Goal: Task Accomplishment & Management: Use online tool/utility

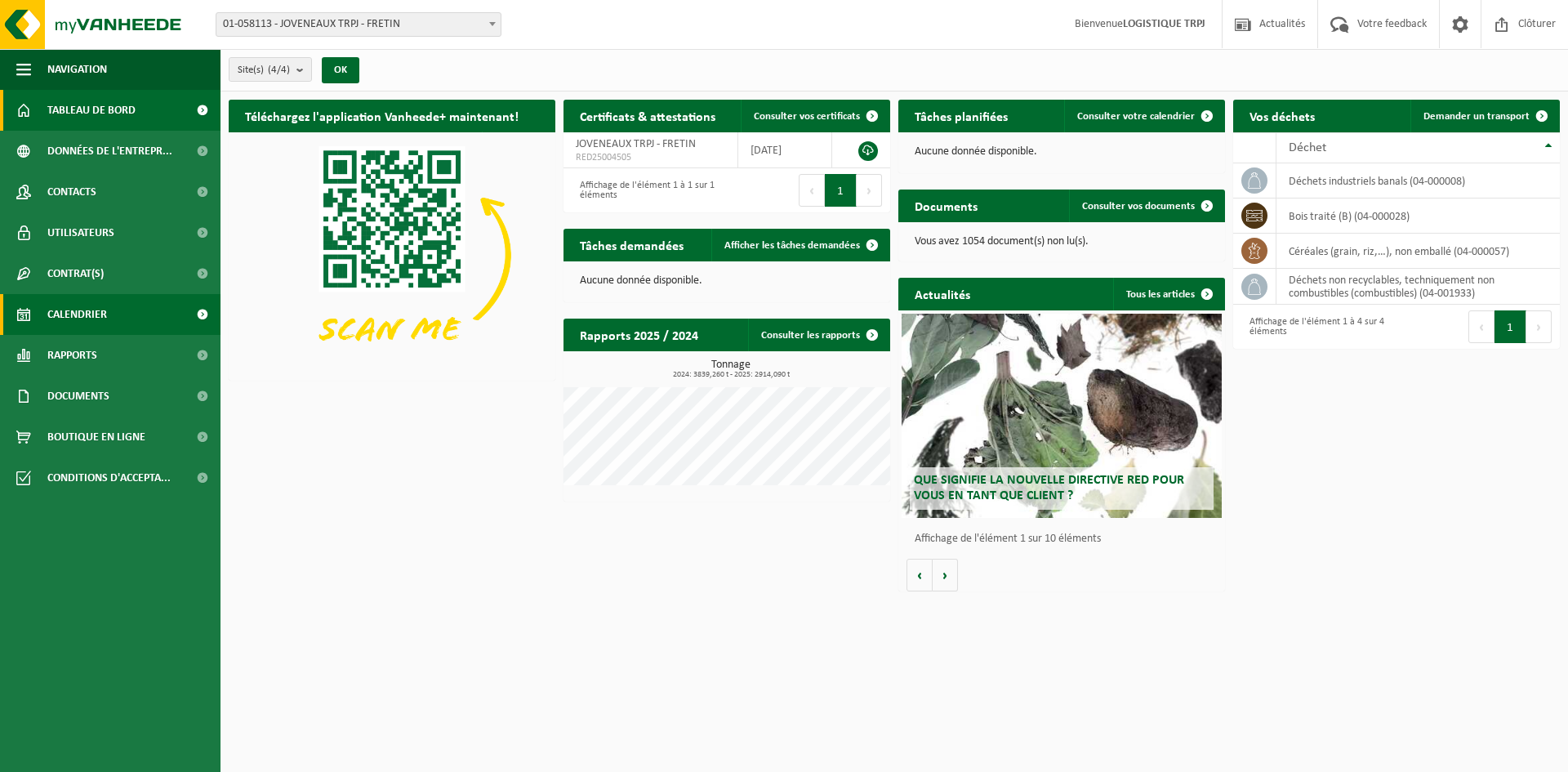
click at [118, 305] on link "Calendrier" at bounding box center [110, 315] width 221 height 41
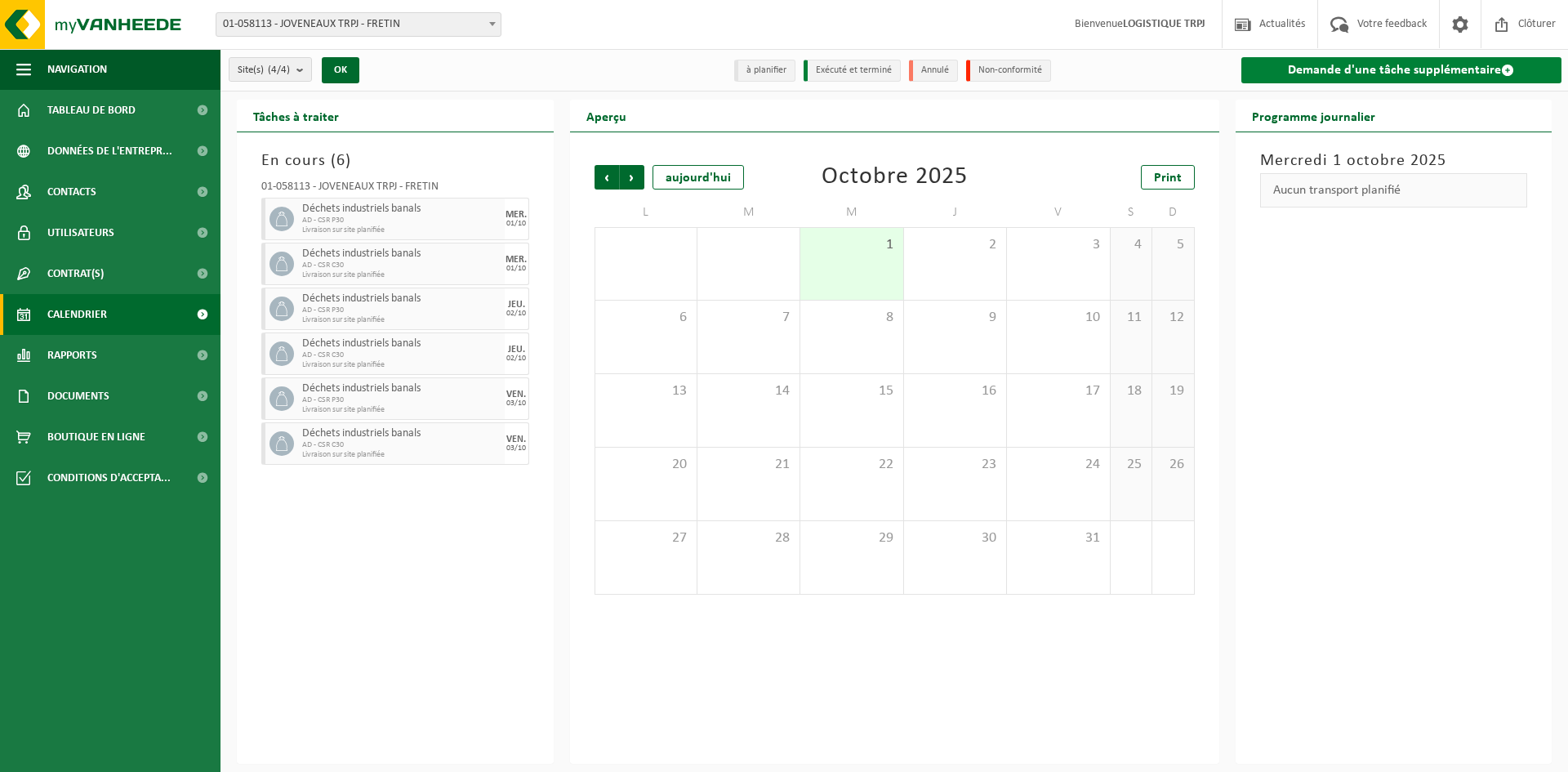
click at [1309, 69] on link "Demande d'une tâche supplémentaire" at bounding box center [1402, 70] width 321 height 27
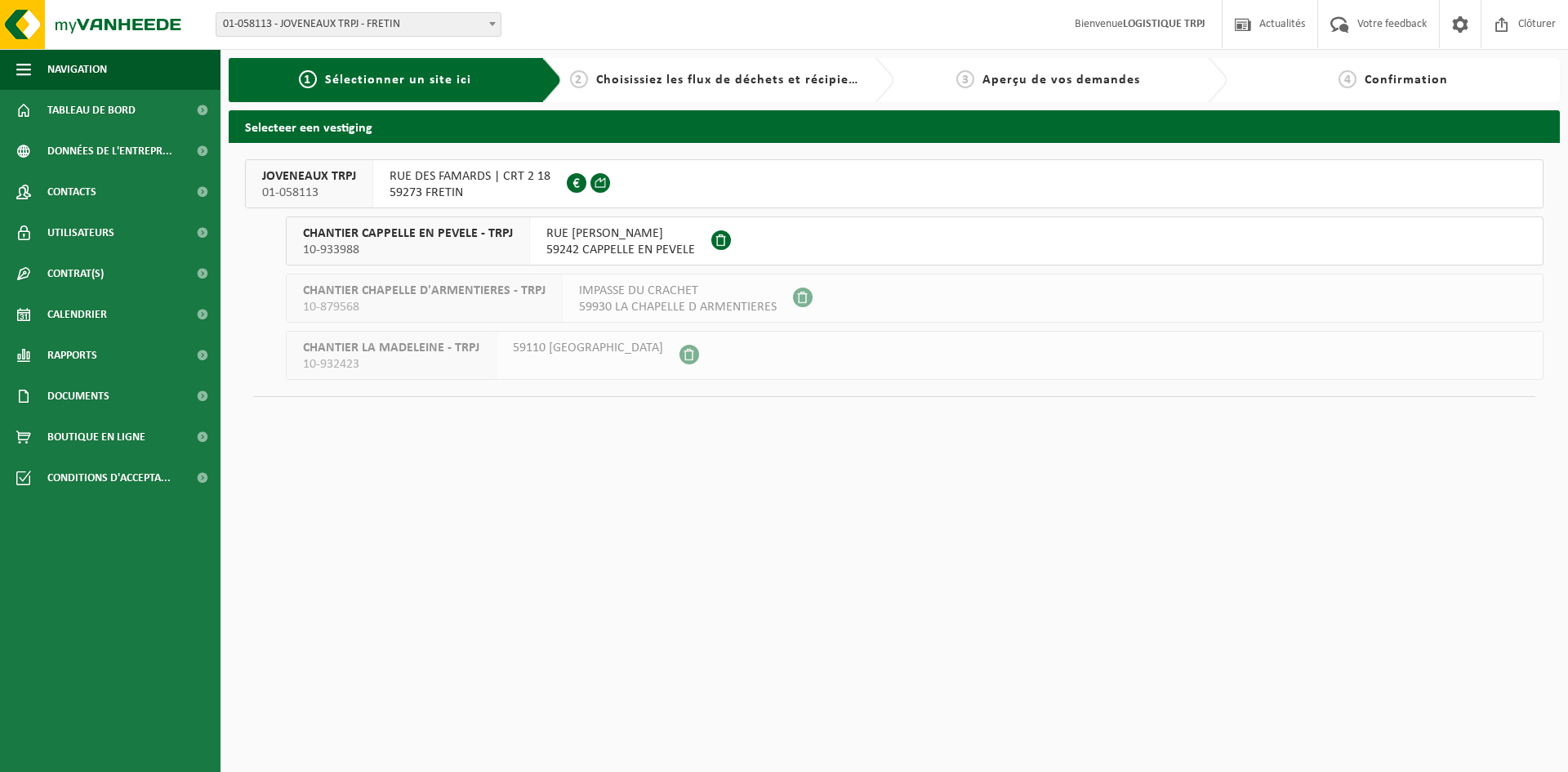
click at [334, 178] on span "JOVENEAUX TRPJ" at bounding box center [309, 176] width 94 height 17
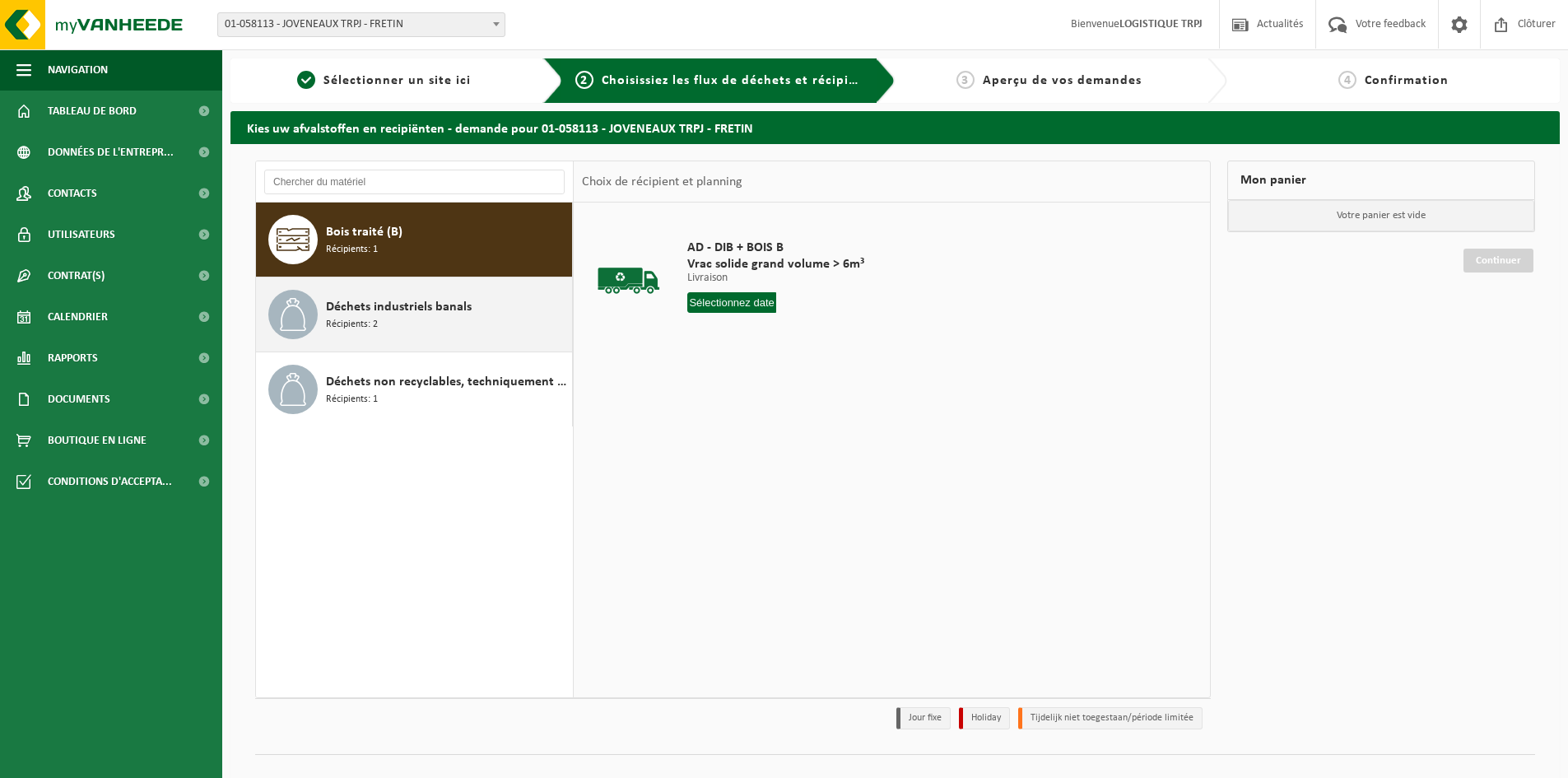
click at [413, 329] on div "Déchets industriels banals Récipients: 2" at bounding box center [446, 315] width 242 height 49
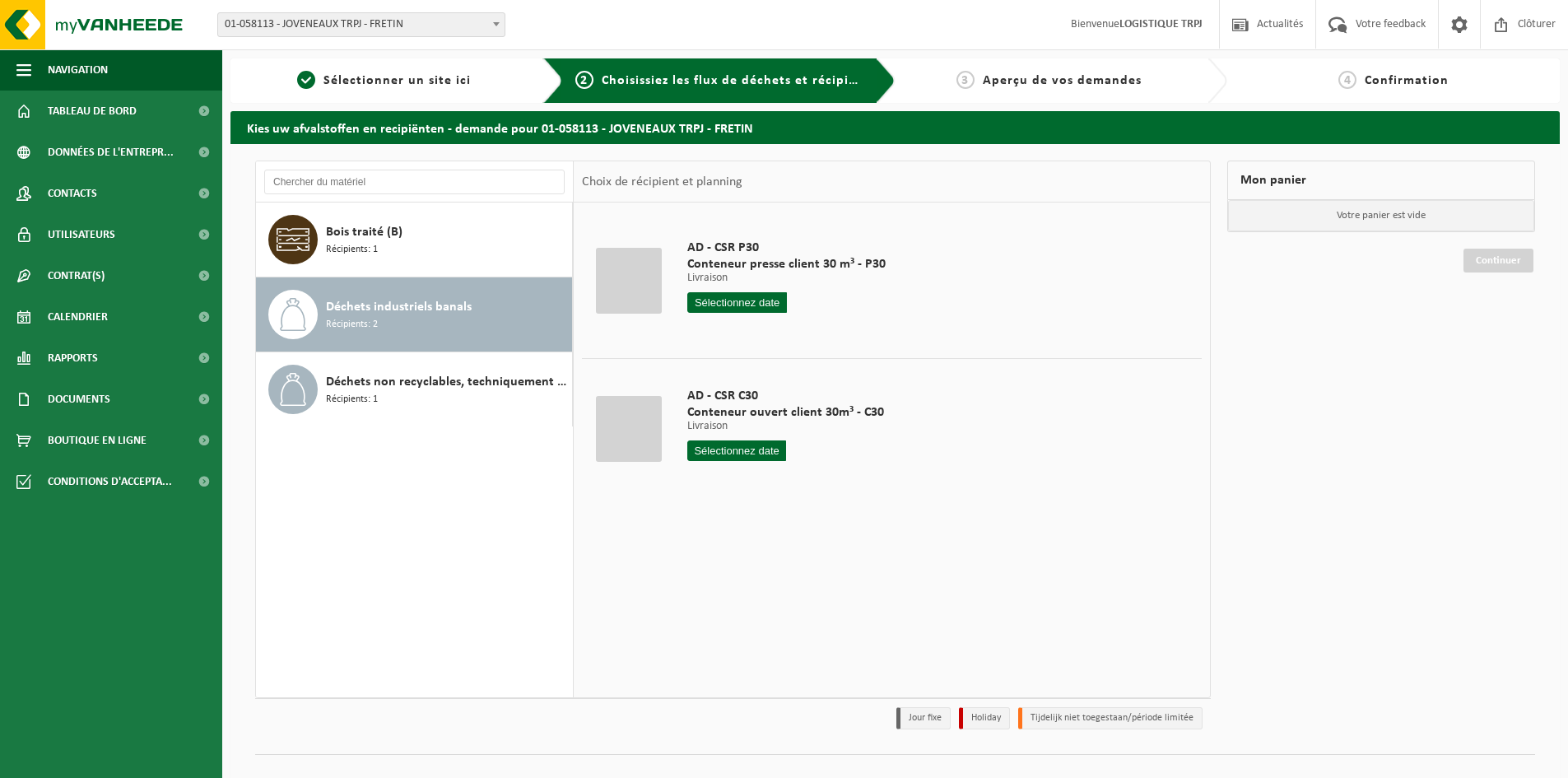
click at [728, 299] on input "text" at bounding box center [737, 302] width 100 height 21
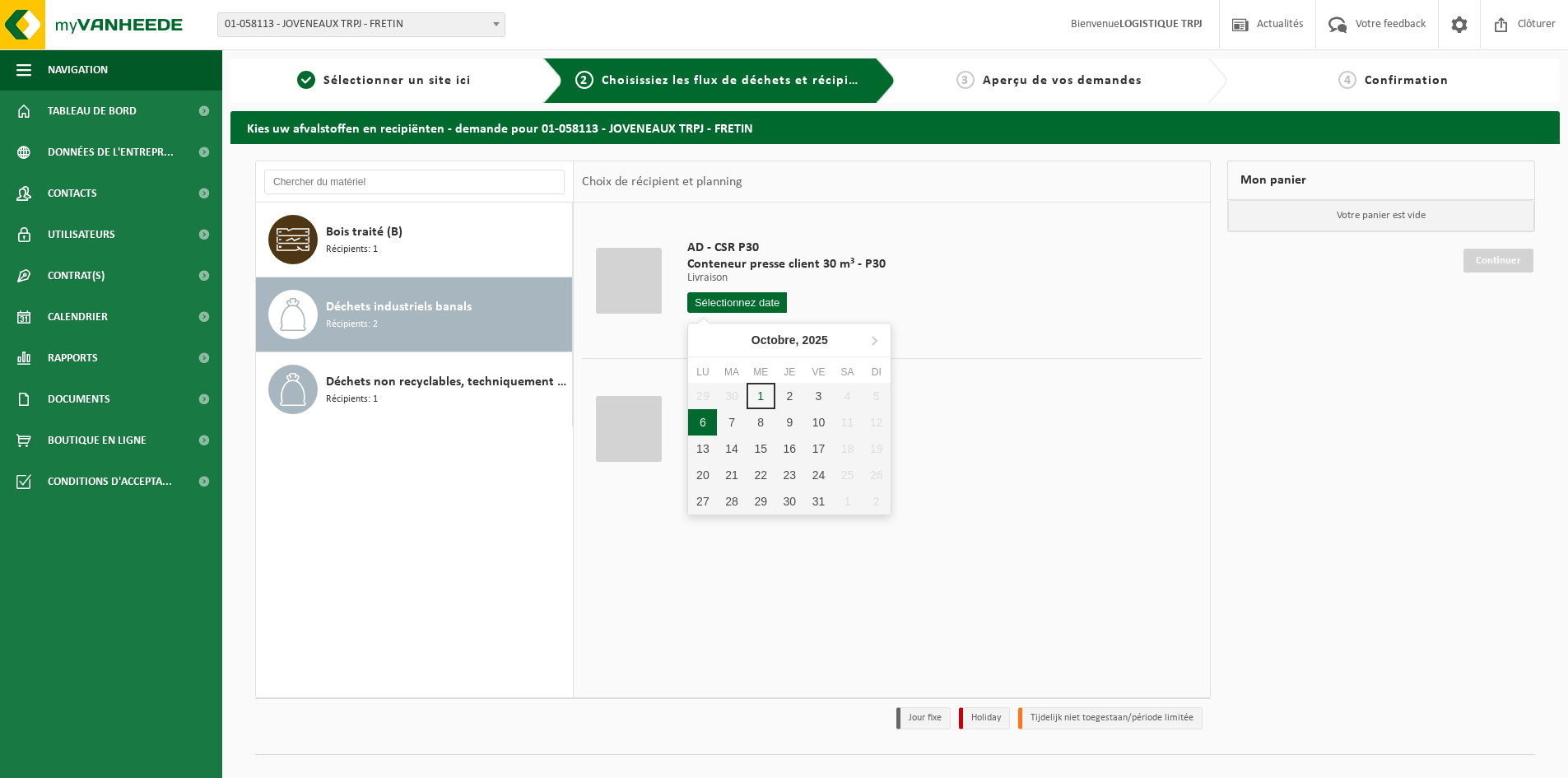
click at [702, 423] on div "6" at bounding box center [702, 423] width 29 height 27
type input "à partir de [DATE]"
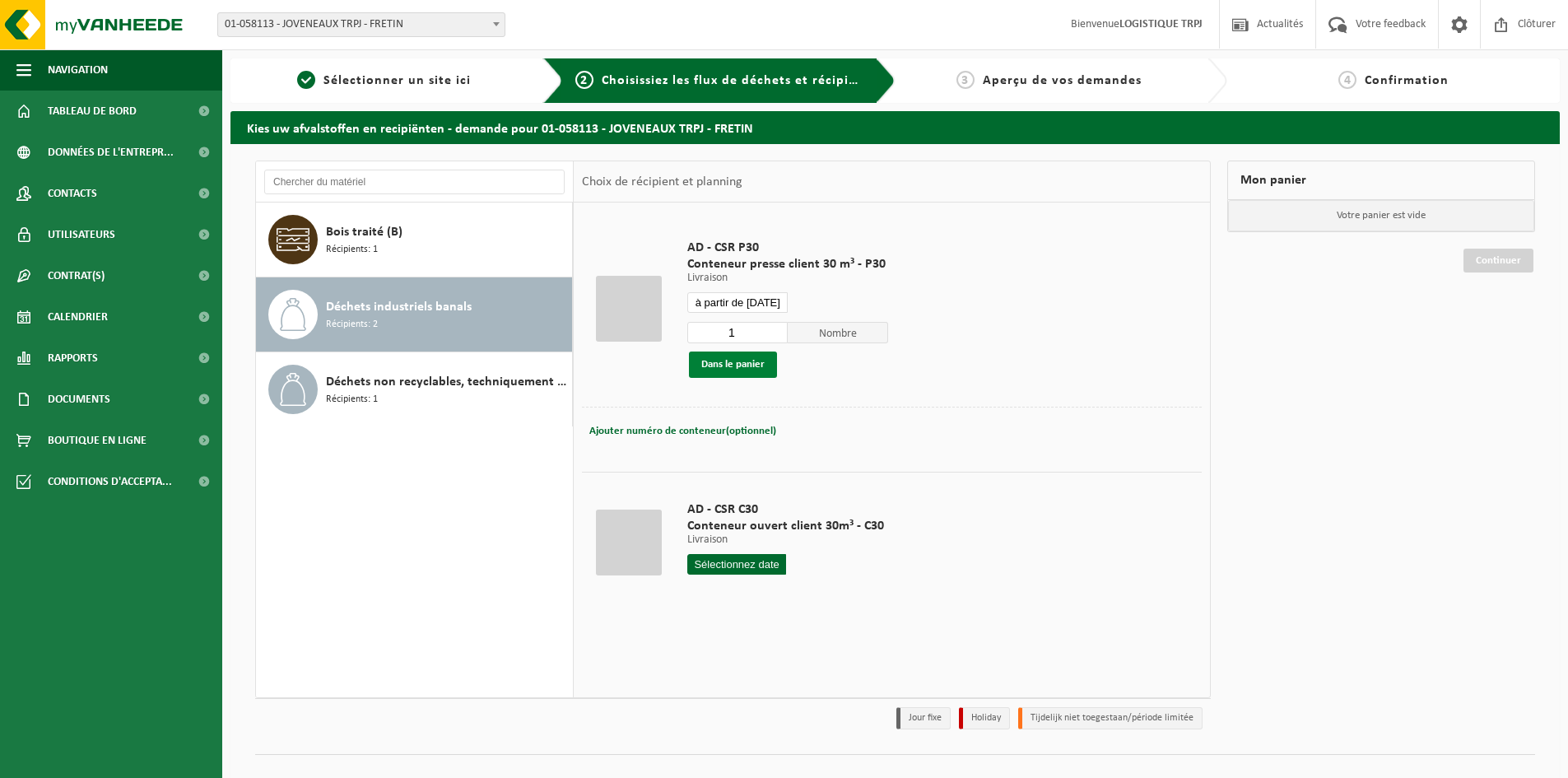
click at [723, 371] on button "Dans le panier" at bounding box center [732, 364] width 88 height 27
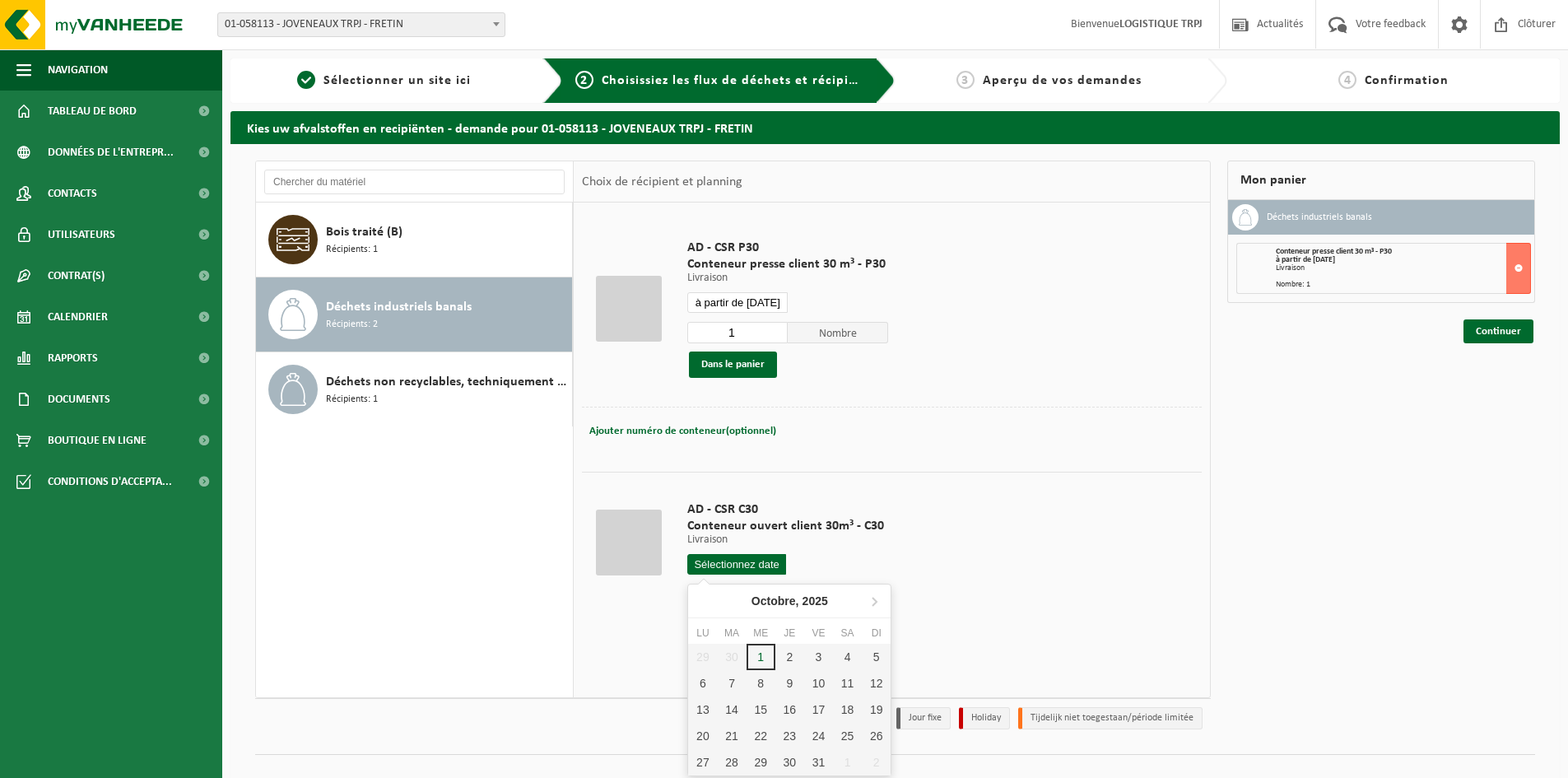
click at [720, 568] on input "text" at bounding box center [737, 564] width 99 height 21
click at [710, 679] on div "6" at bounding box center [702, 683] width 29 height 27
type input "à partir de [DATE]"
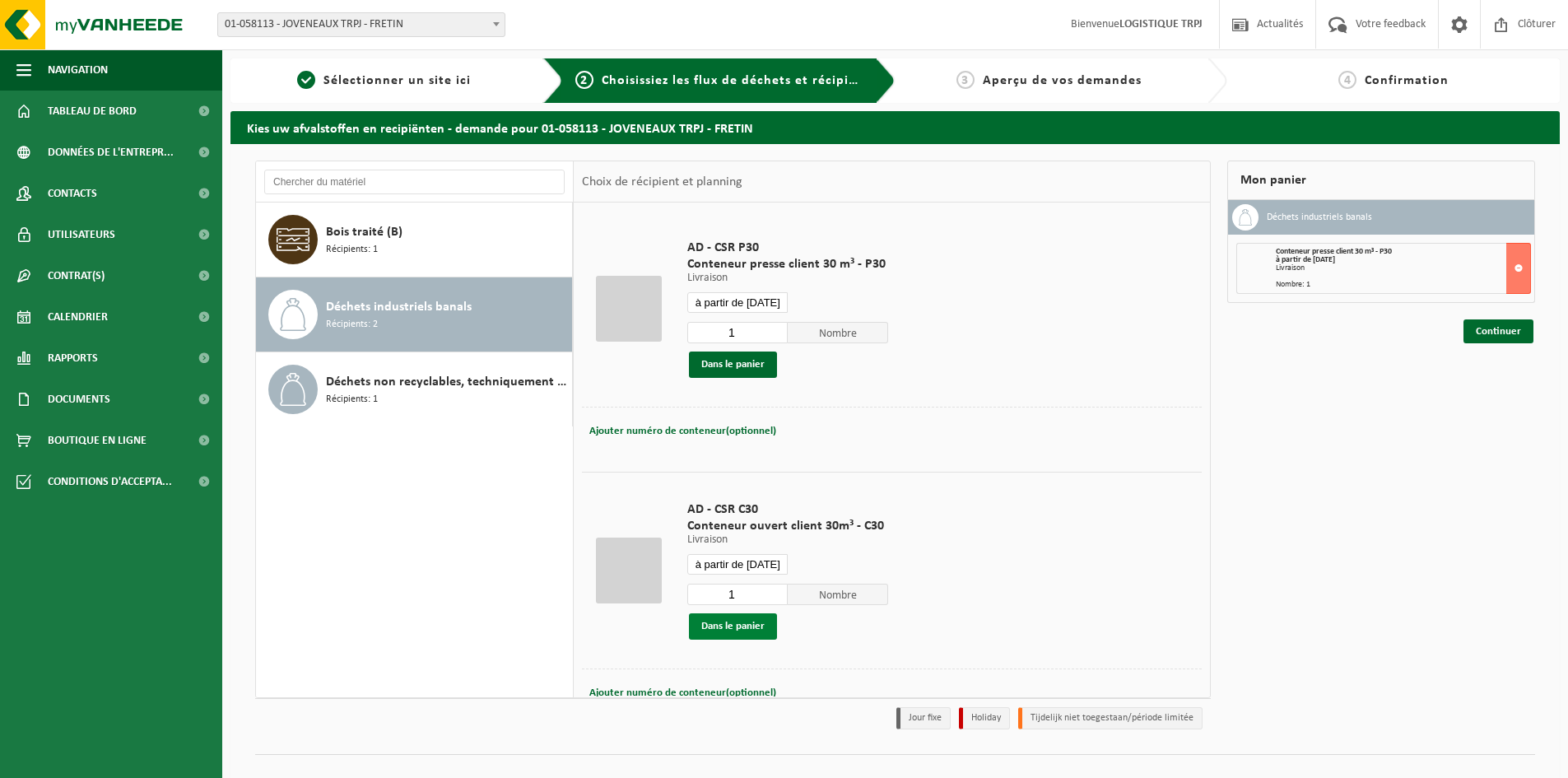
click at [743, 633] on button "Dans le panier" at bounding box center [732, 627] width 88 height 27
click at [742, 301] on input "à partir de [DATE]" at bounding box center [738, 302] width 101 height 21
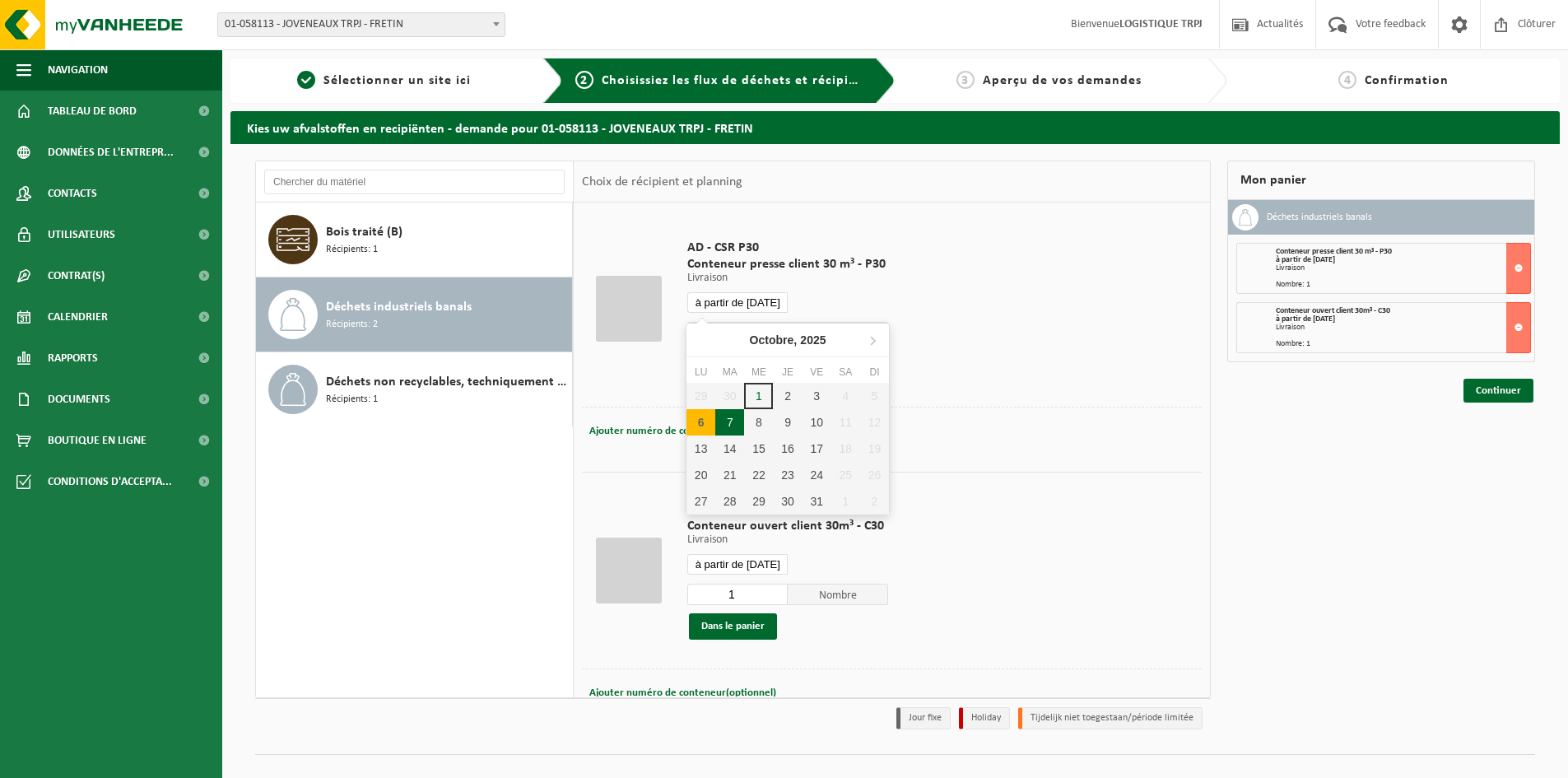
click at [732, 424] on div "7" at bounding box center [729, 423] width 29 height 27
type input "à partir de [DATE]"
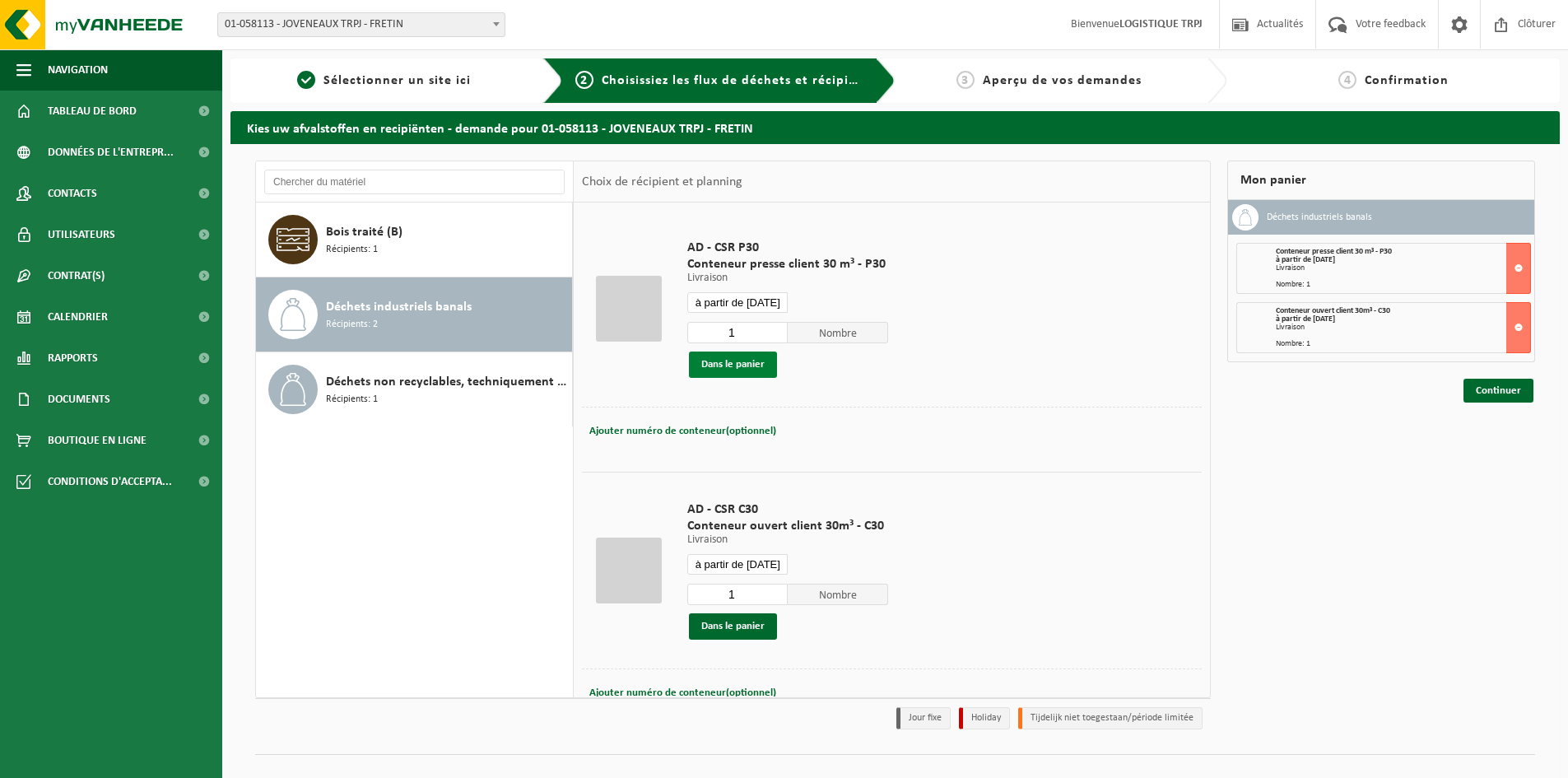
click at [738, 368] on button "Dans le panier" at bounding box center [732, 364] width 88 height 27
click at [737, 566] on input "à partir de 2025-10-06" at bounding box center [738, 564] width 101 height 21
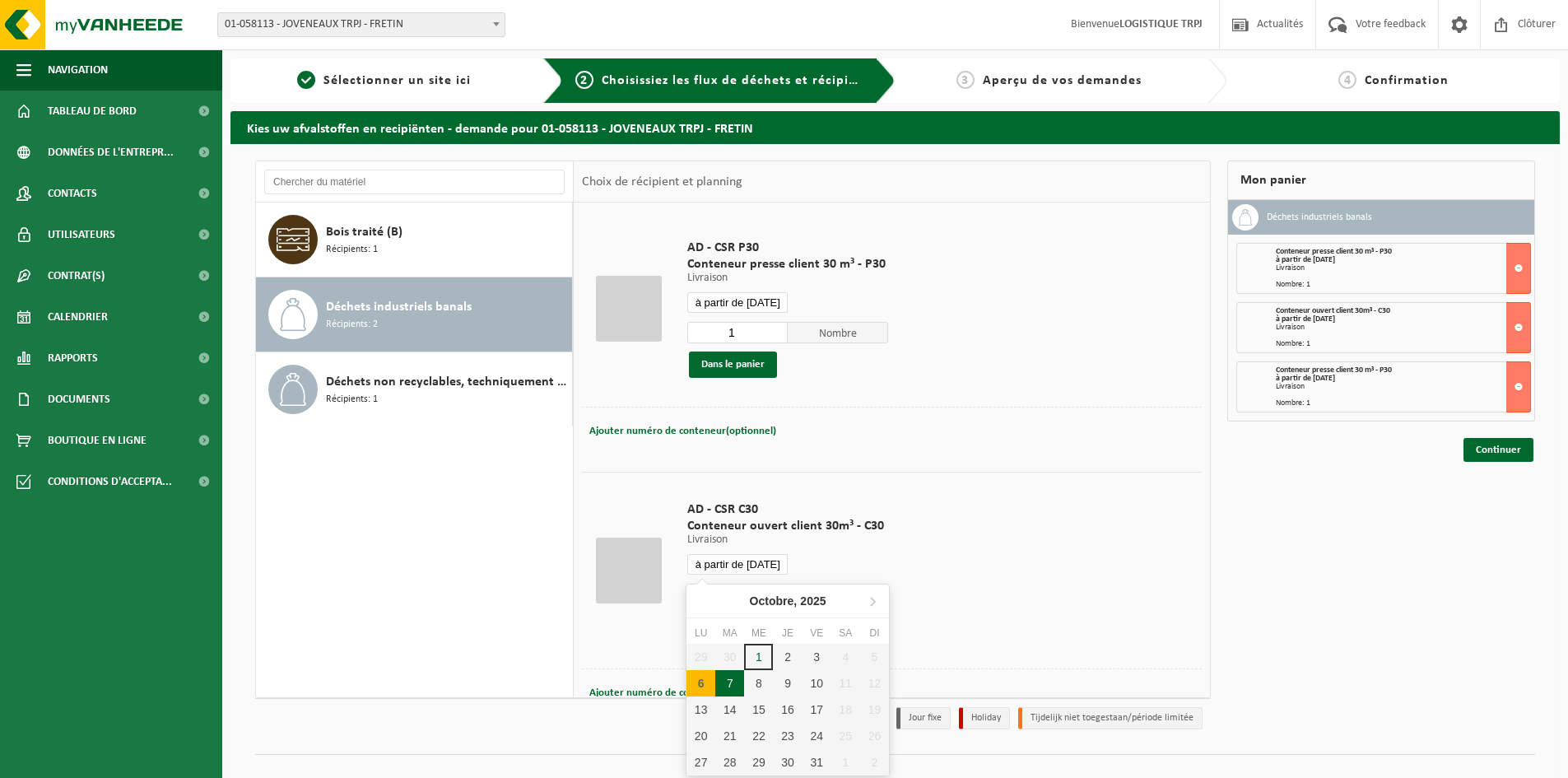
click at [727, 681] on div "7" at bounding box center [729, 683] width 29 height 27
type input "à partir de 2025-10-07"
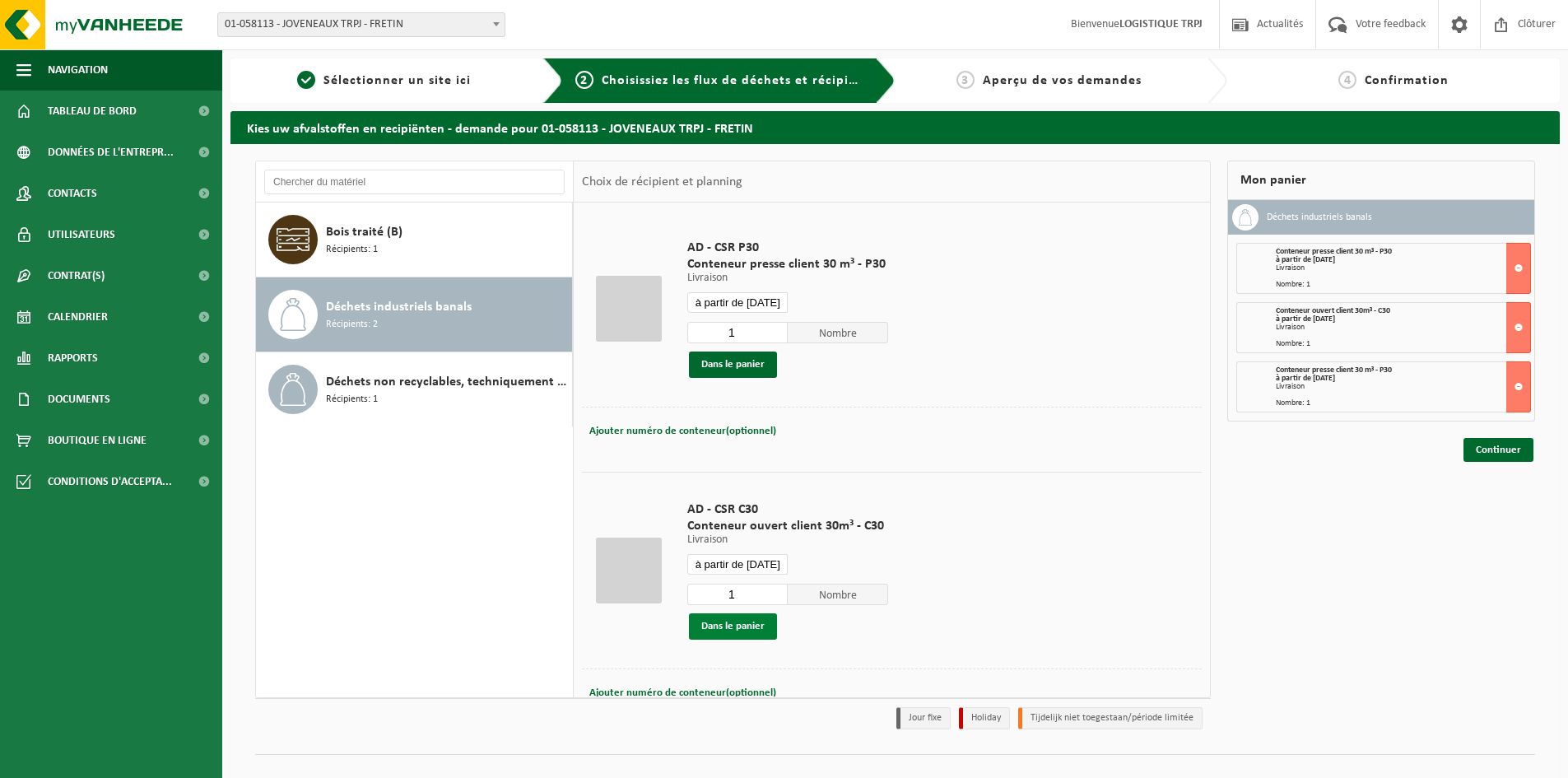
click at [737, 631] on button "Dans le panier" at bounding box center [732, 627] width 88 height 27
click at [757, 298] on input "à partir de 2025-10-07" at bounding box center [738, 302] width 101 height 21
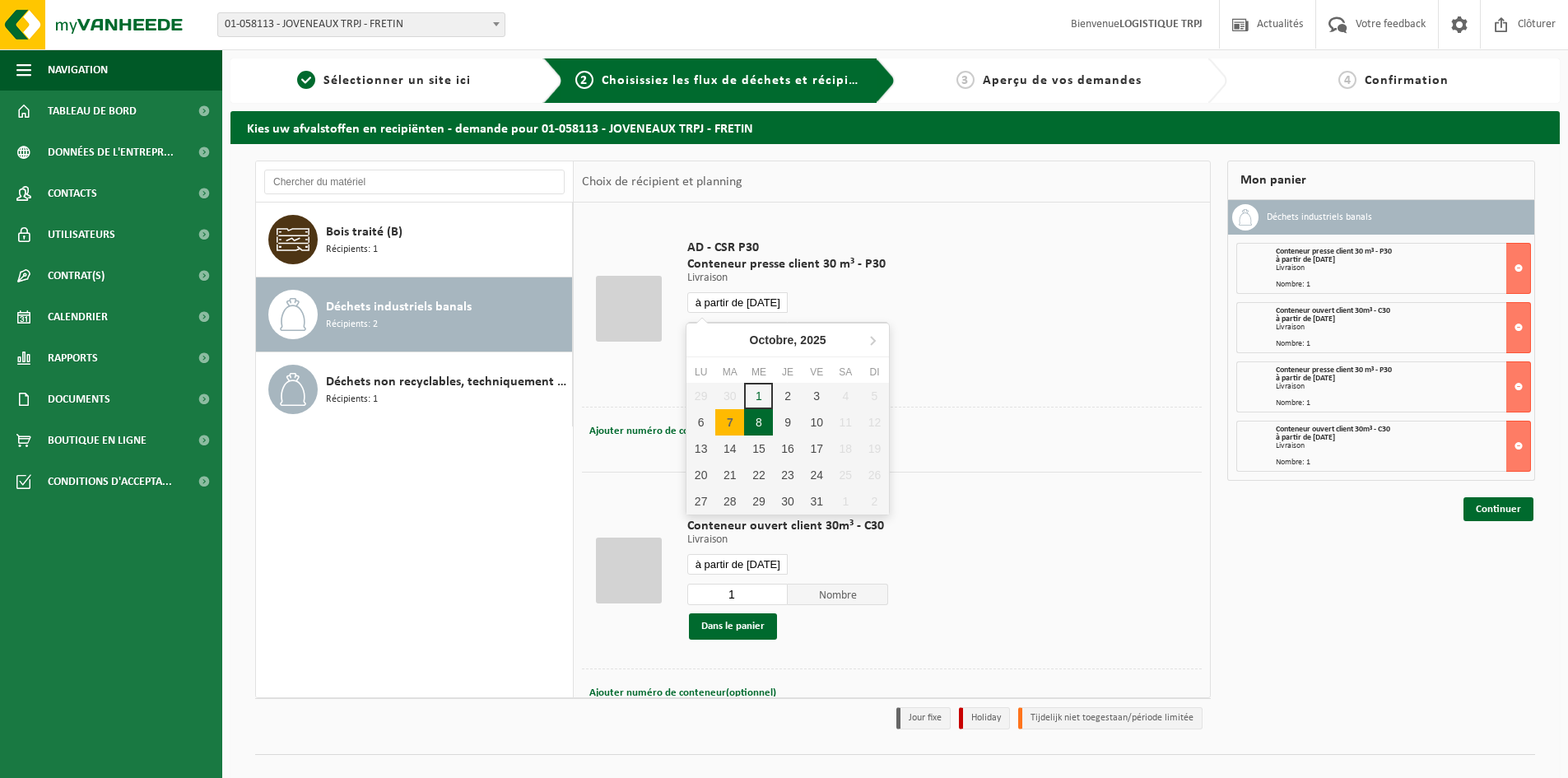
click at [755, 419] on div "8" at bounding box center [758, 423] width 29 height 27
type input "à partir de 2025-10-08"
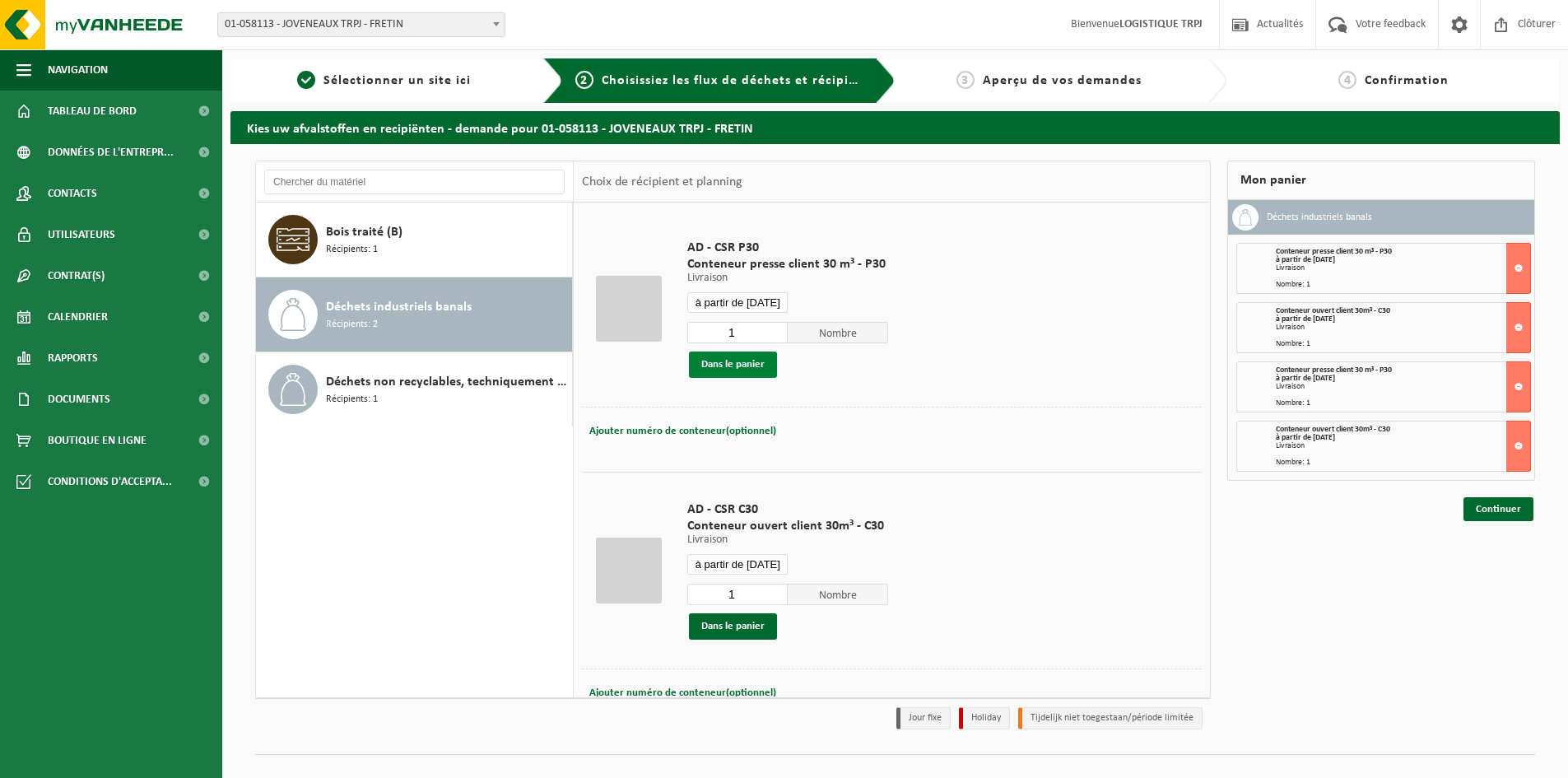
click at [732, 360] on button "Dans le panier" at bounding box center [732, 364] width 88 height 27
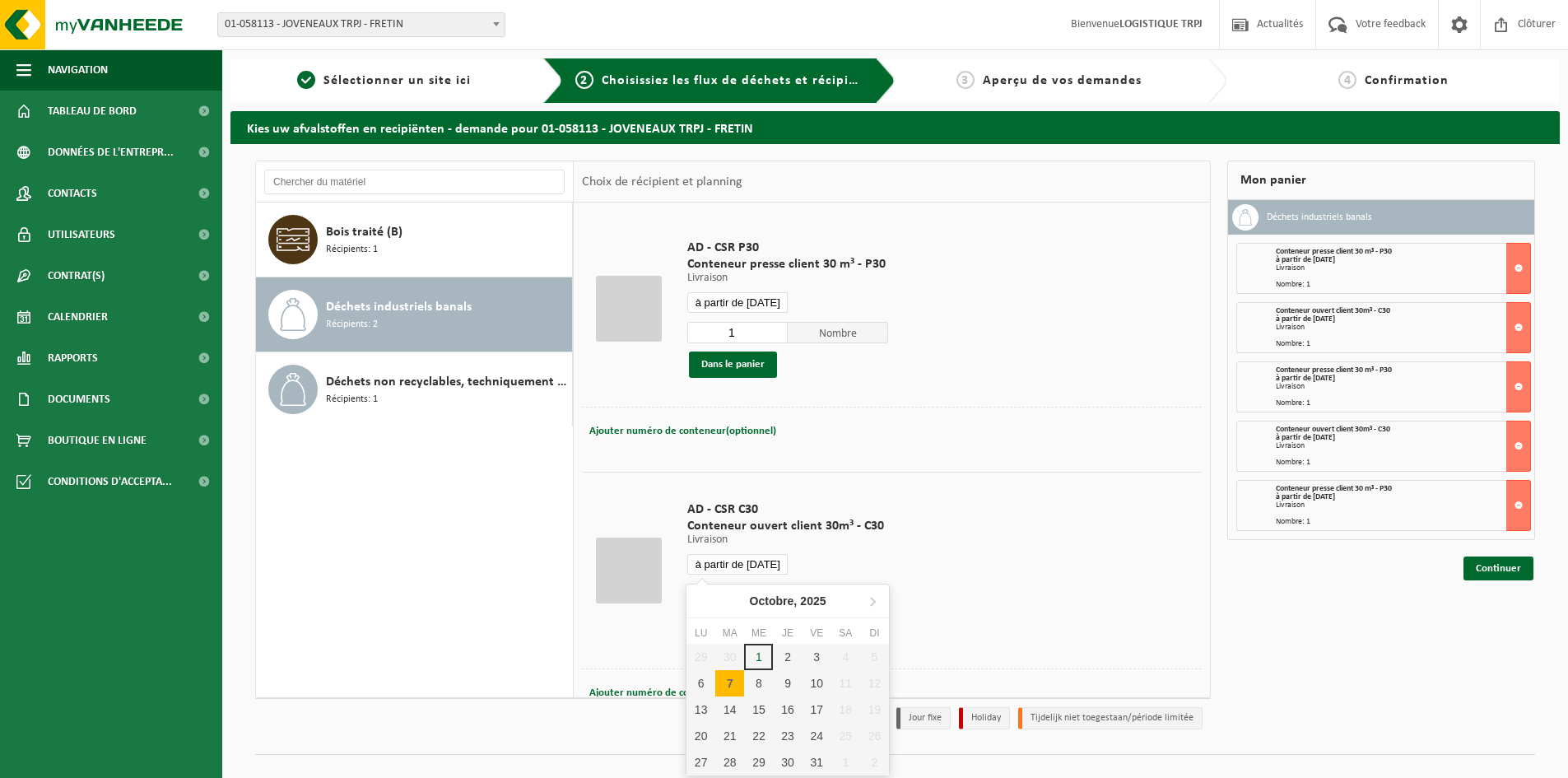
click at [748, 564] on input "à partir de 2025-10-07" at bounding box center [738, 564] width 101 height 21
click at [757, 679] on div "8" at bounding box center [758, 683] width 29 height 27
type input "à partir de 2025-10-08"
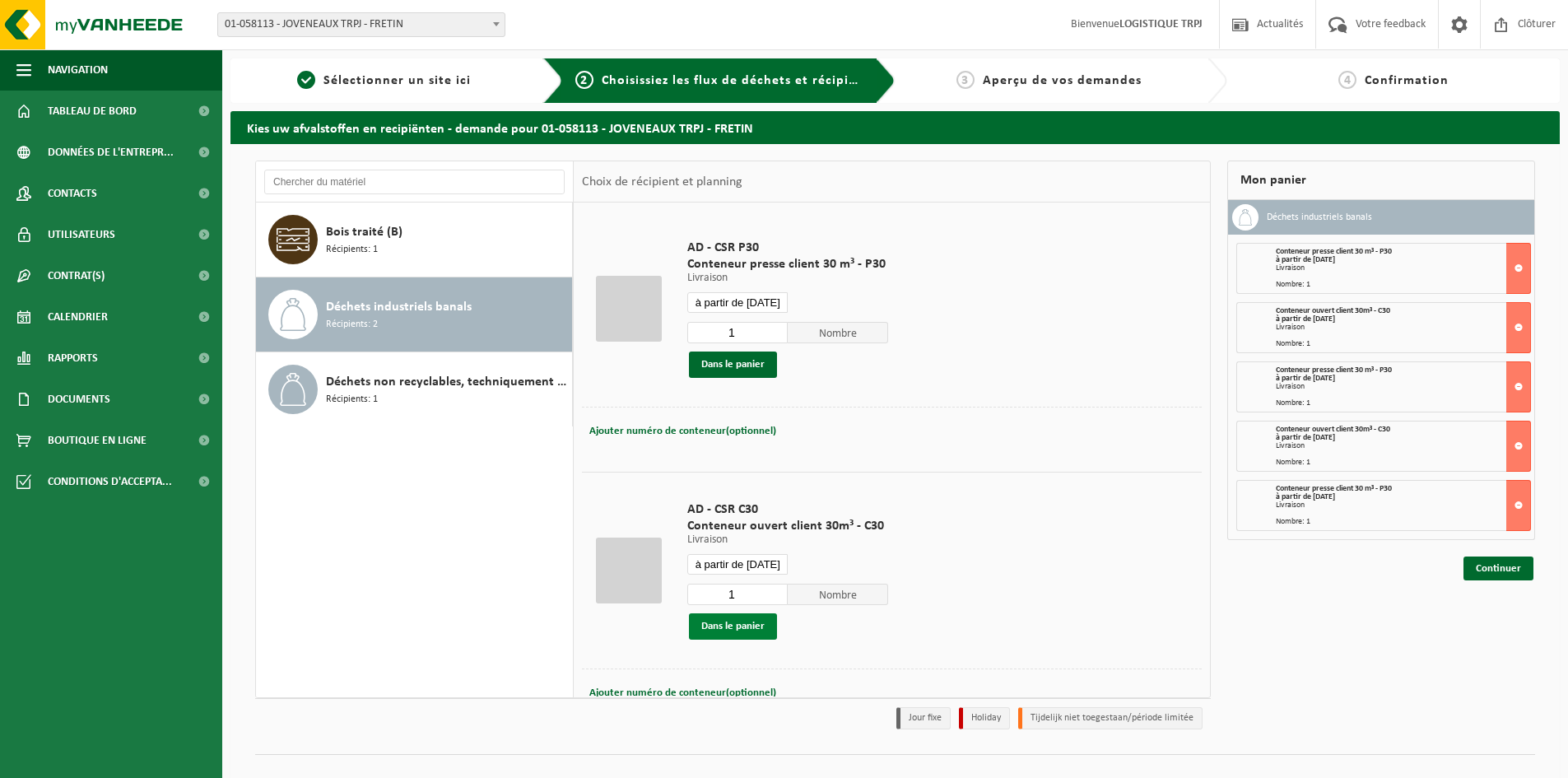
click at [730, 621] on button "Dans le panier" at bounding box center [732, 627] width 88 height 27
click at [739, 303] on input "à partir de 2025-10-08" at bounding box center [738, 302] width 101 height 21
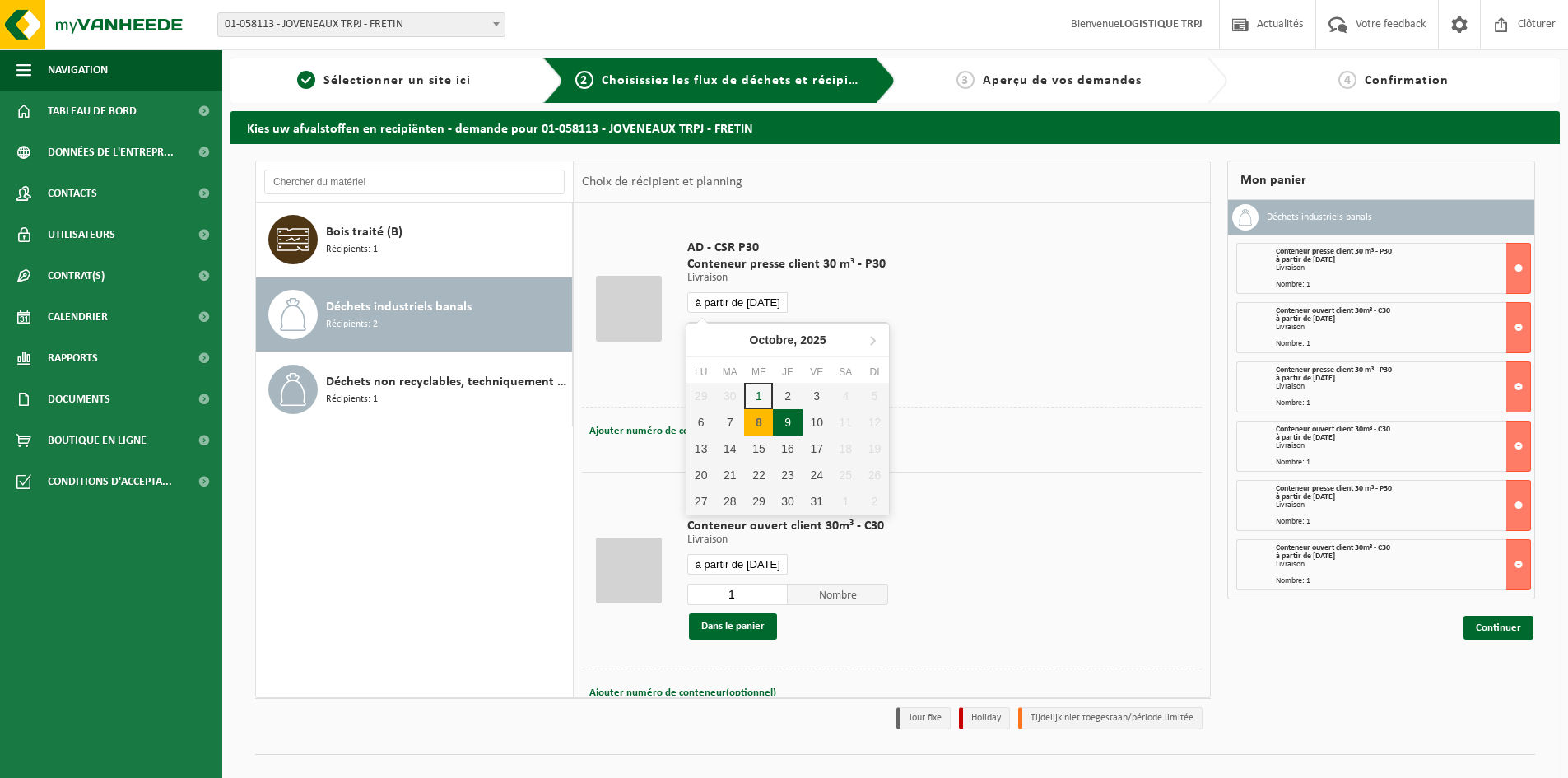
click at [786, 429] on div "9" at bounding box center [786, 423] width 29 height 27
type input "à partir de 2025-10-09"
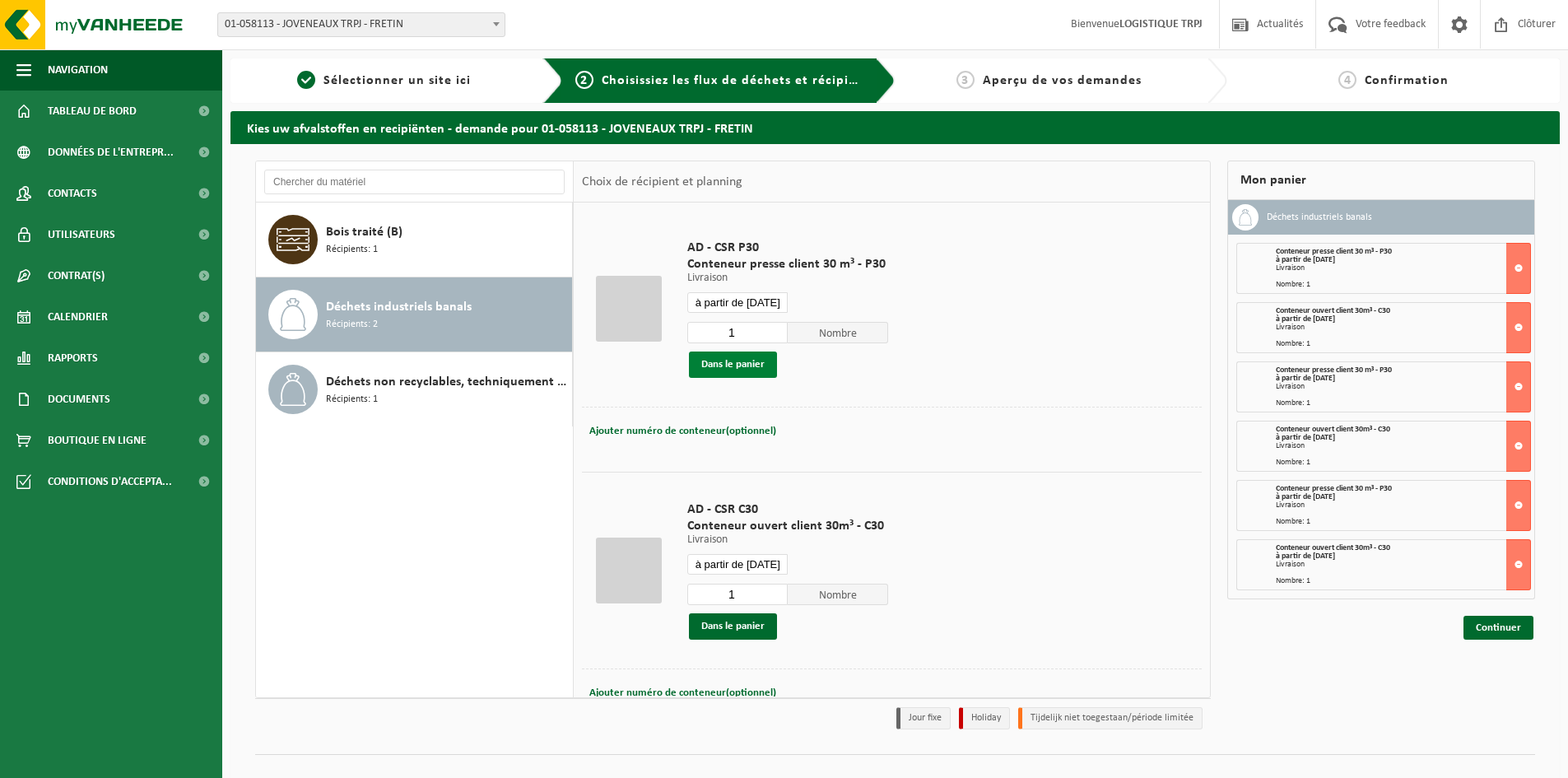
click at [740, 367] on button "Dans le panier" at bounding box center [732, 364] width 88 height 27
click at [740, 566] on input "à partir de 2025-10-08" at bounding box center [738, 564] width 101 height 21
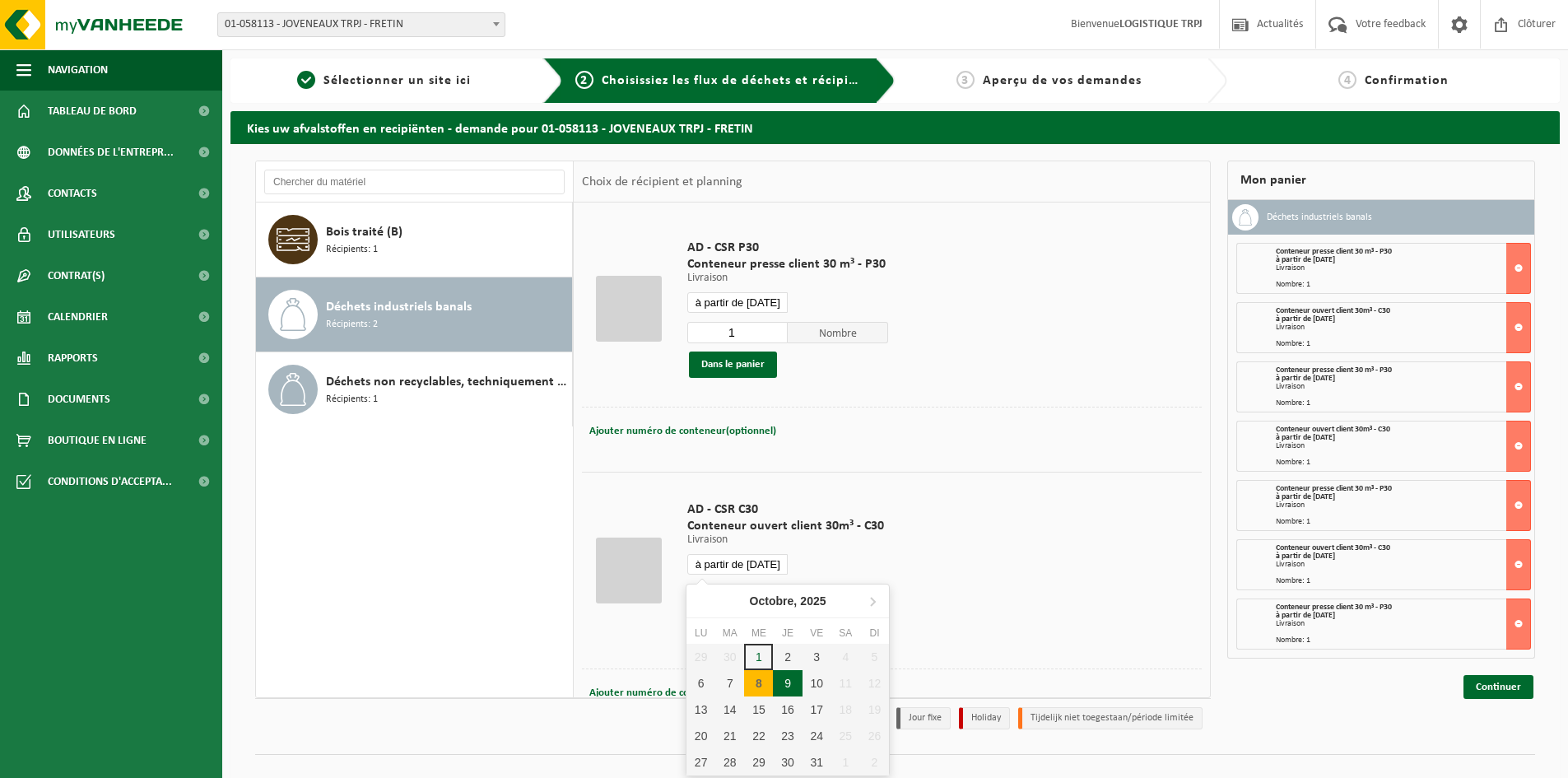
click at [786, 684] on div "9" at bounding box center [786, 683] width 29 height 27
type input "à partir de 2025-10-09"
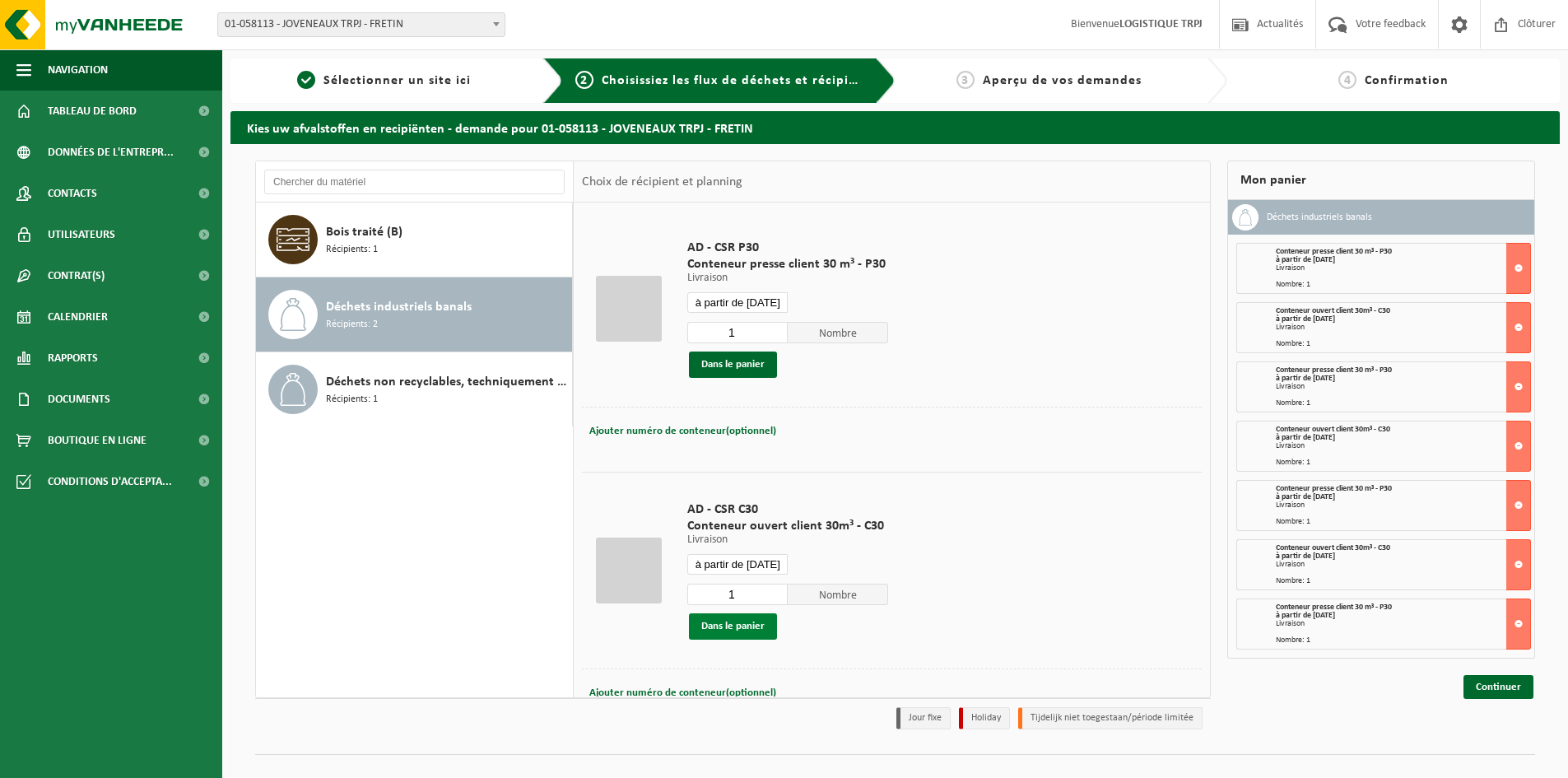
click at [752, 632] on button "Dans le panier" at bounding box center [732, 627] width 88 height 27
click at [737, 305] on input "à partir de 2025-10-09" at bounding box center [738, 302] width 101 height 21
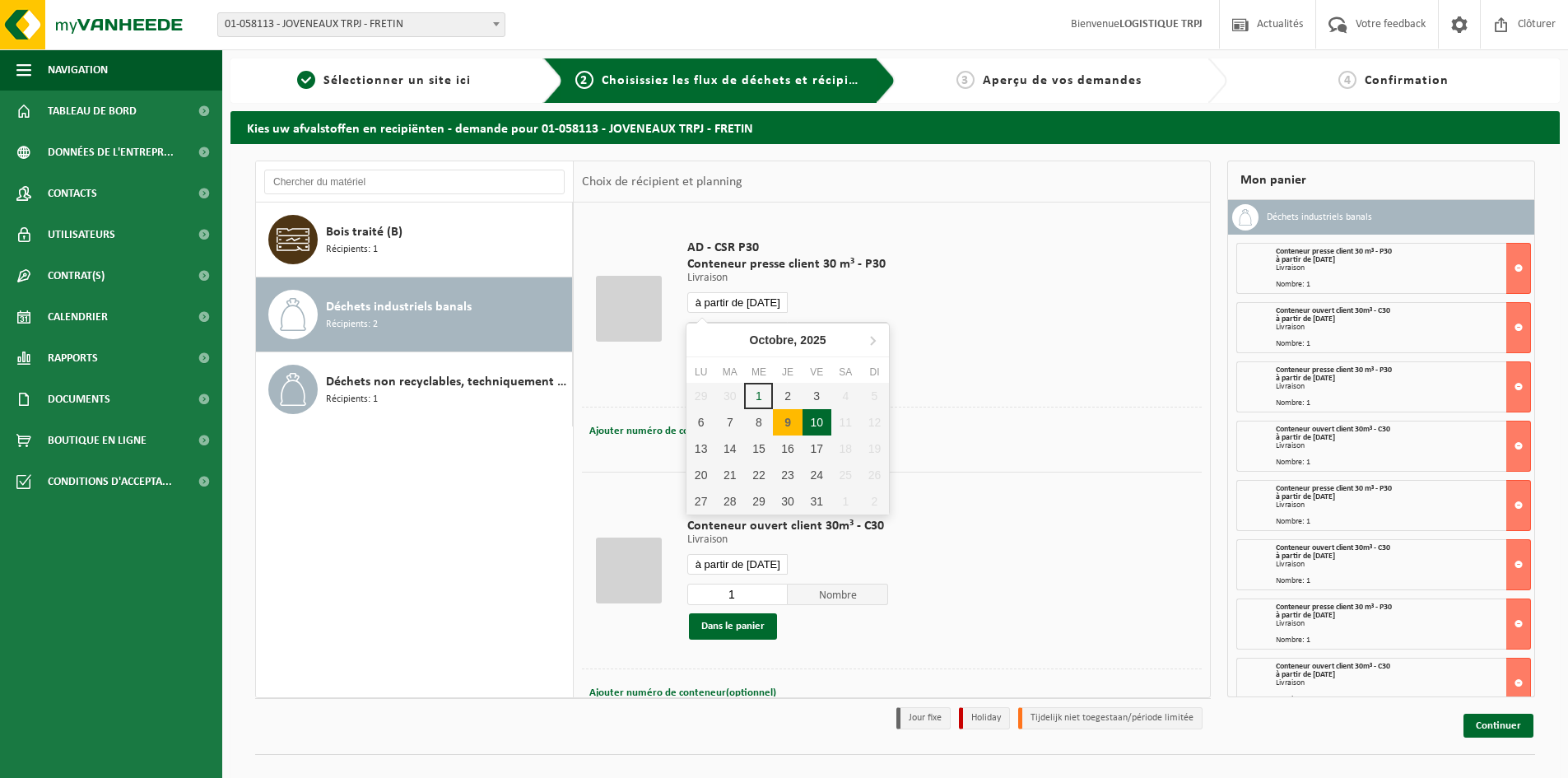
click at [808, 423] on div "10" at bounding box center [816, 423] width 29 height 27
type input "à partir de 2025-10-10"
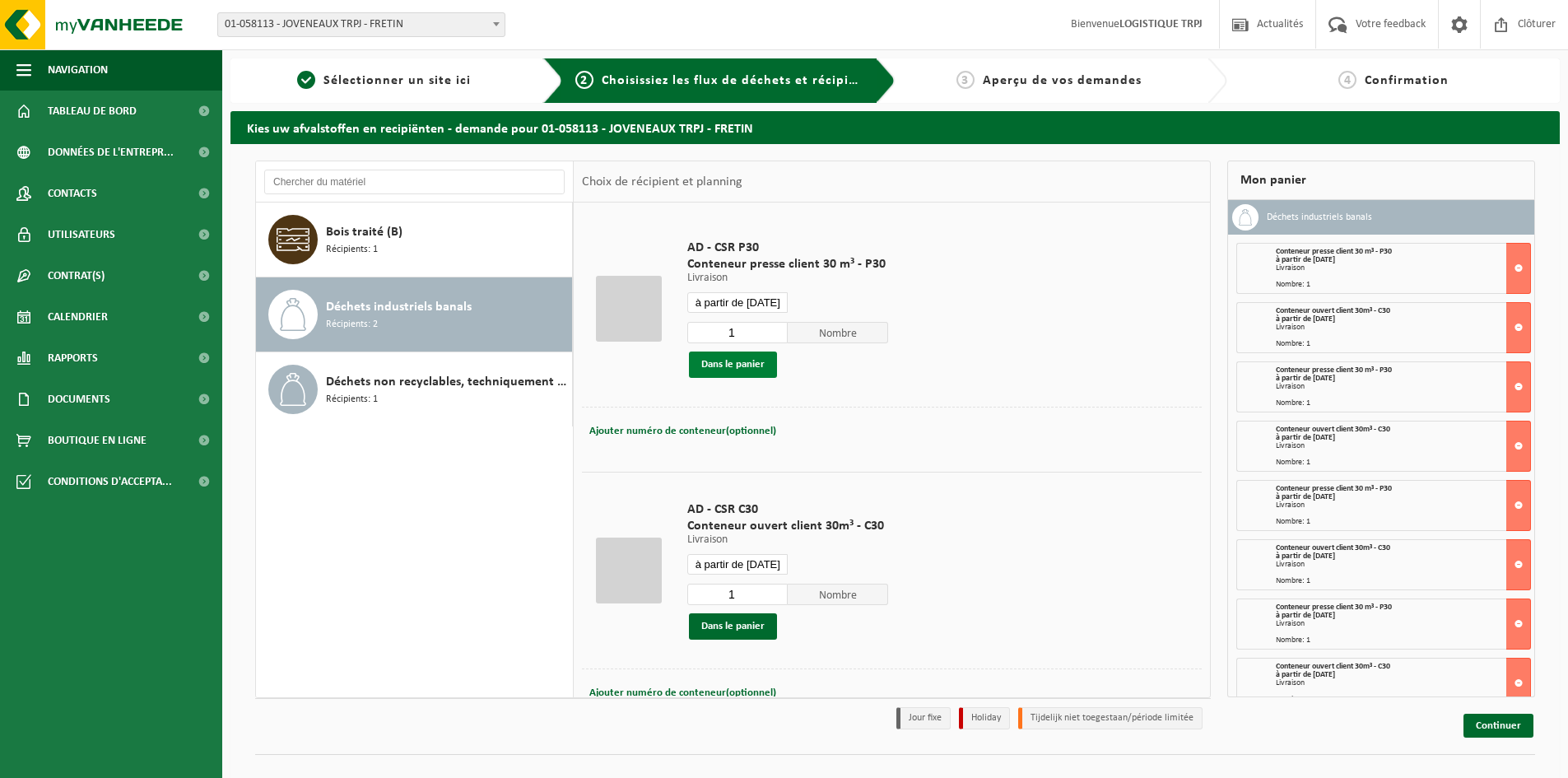
click at [736, 364] on button "Dans le panier" at bounding box center [732, 364] width 88 height 27
click at [749, 558] on input "à partir de 2025-10-09" at bounding box center [738, 564] width 101 height 21
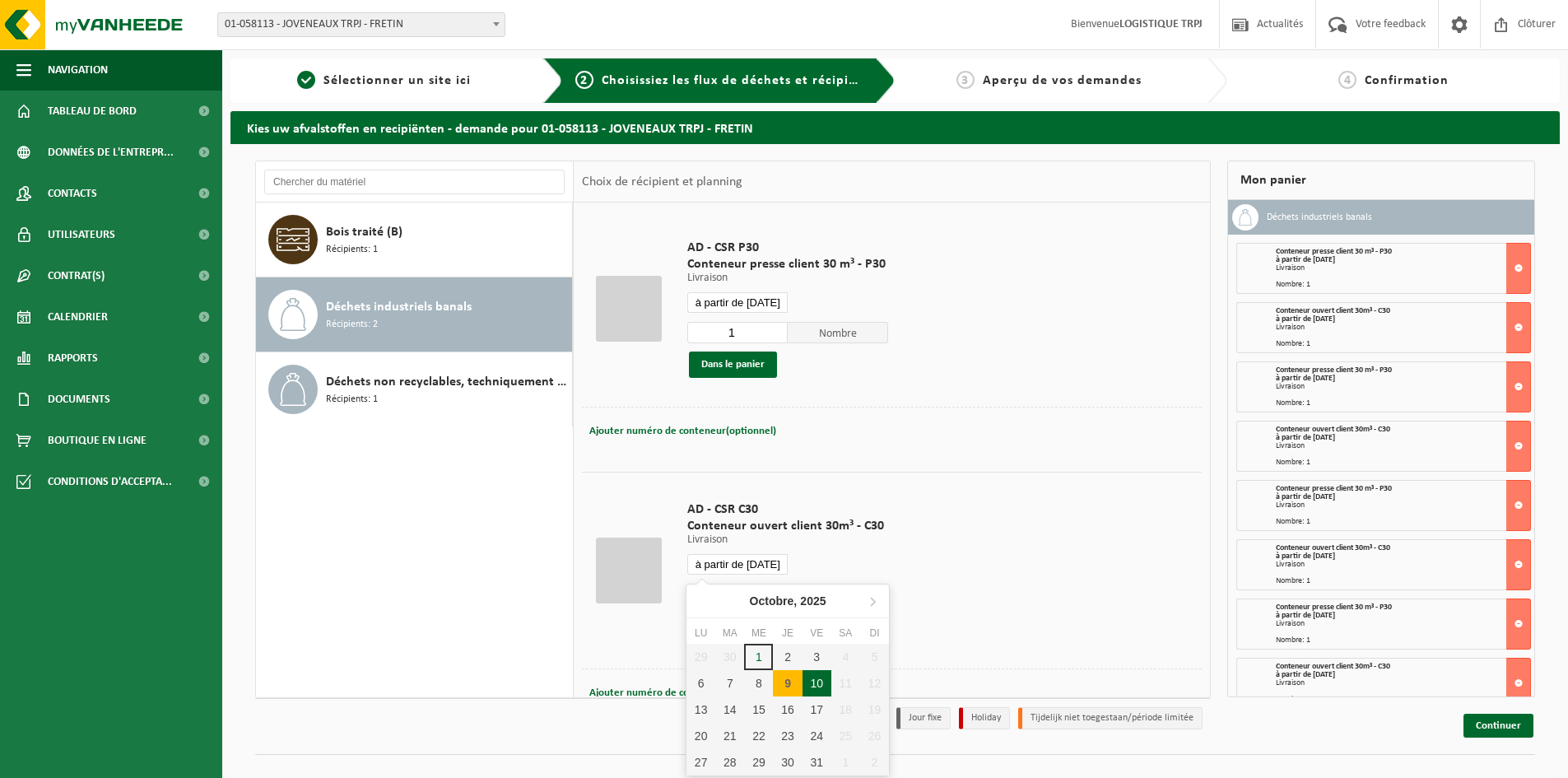
click at [811, 683] on div "10" at bounding box center [816, 683] width 29 height 27
type input "à partir de 2025-10-10"
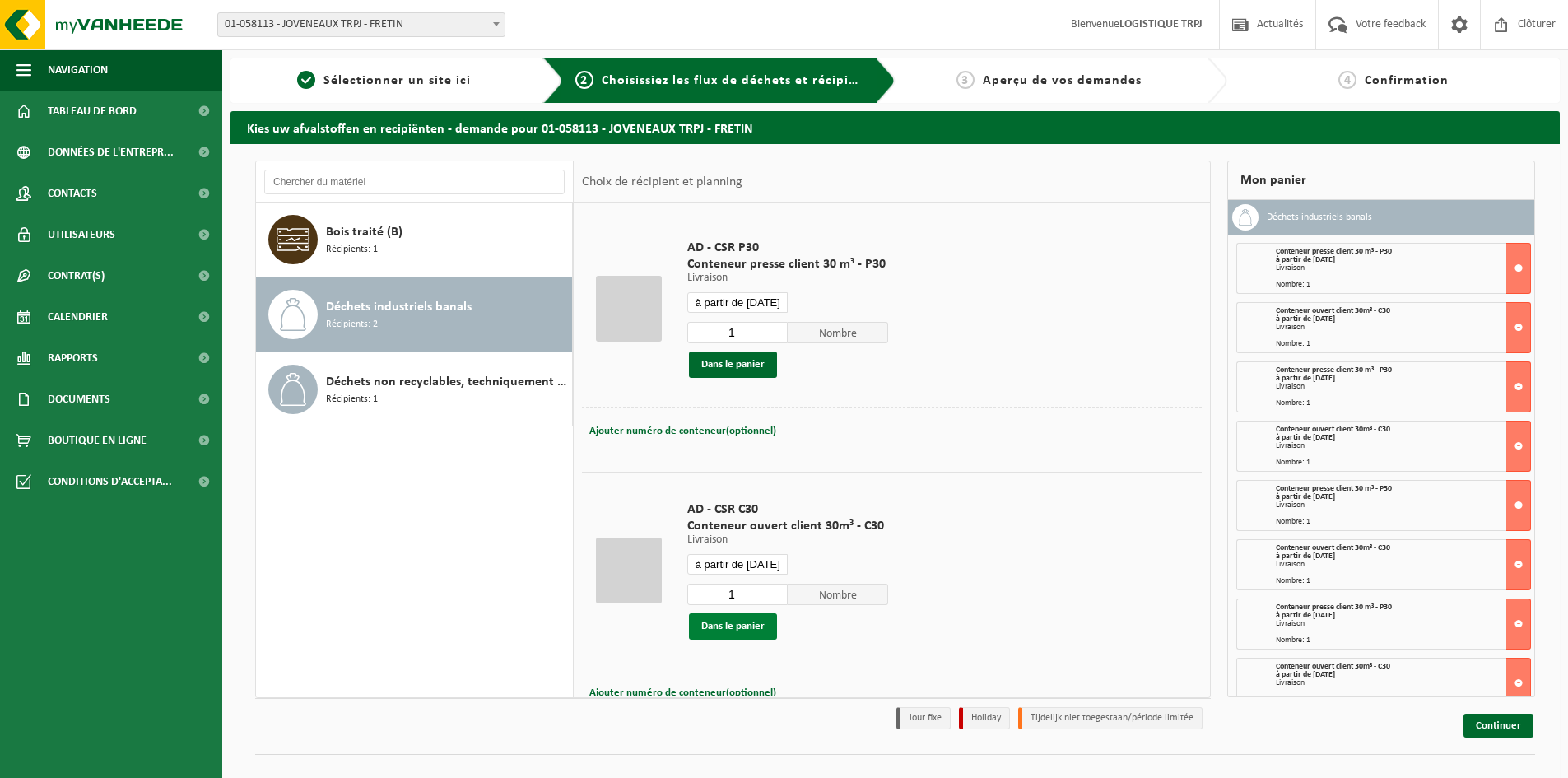
click at [750, 632] on button "Dans le panier" at bounding box center [732, 627] width 88 height 27
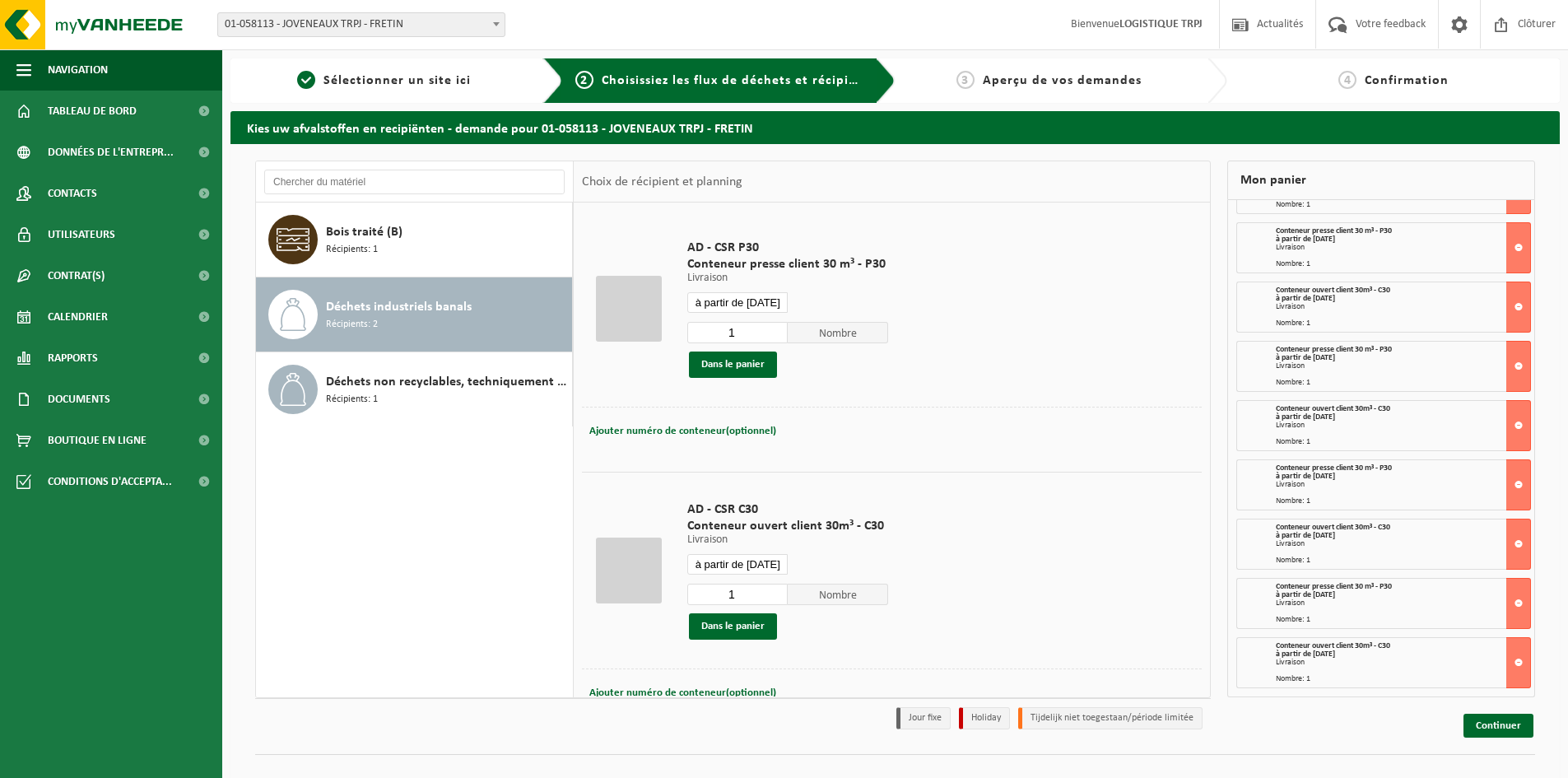
scroll to position [27, 0]
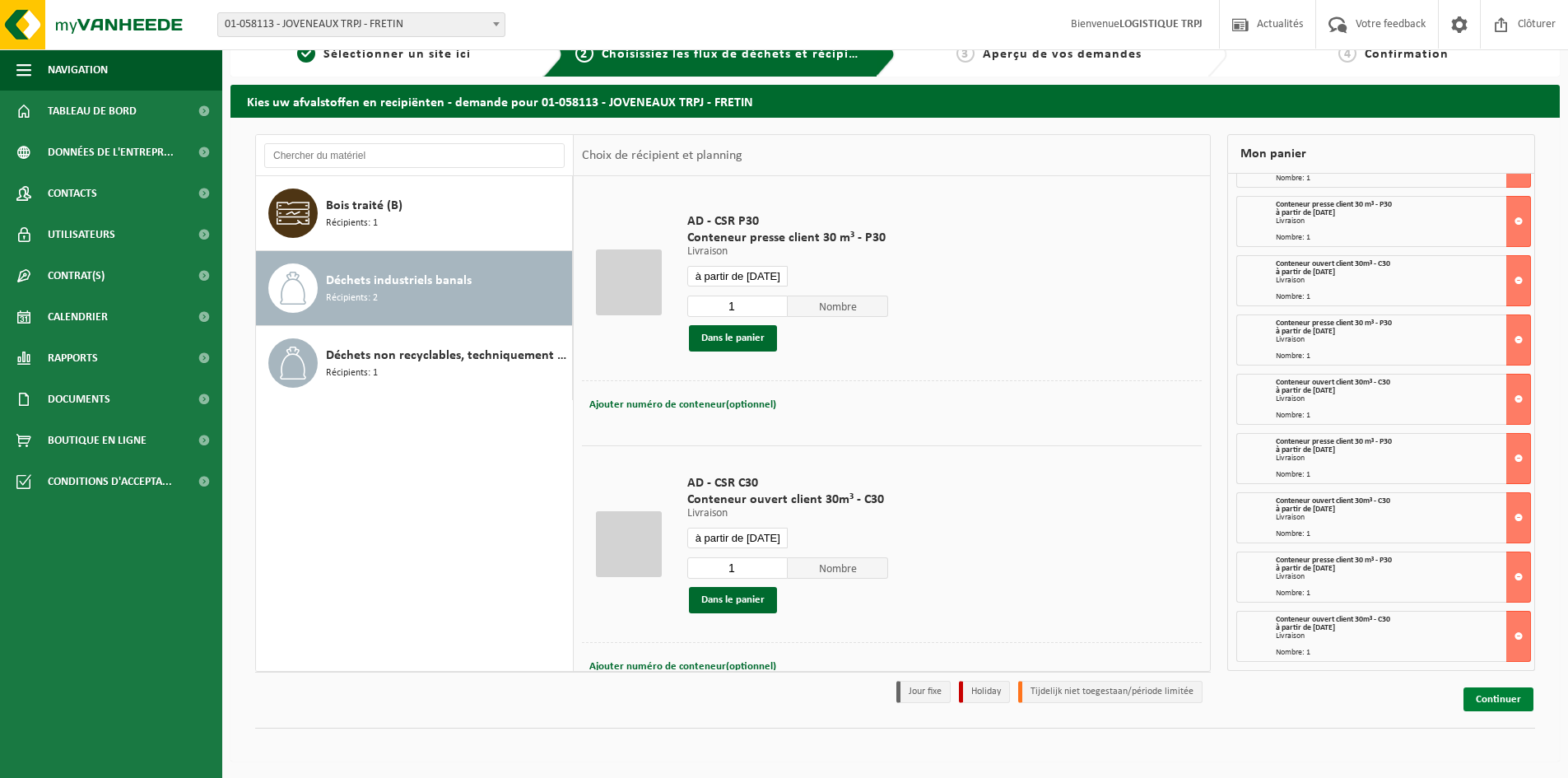
click at [1492, 704] on link "Continuer" at bounding box center [1498, 700] width 70 height 24
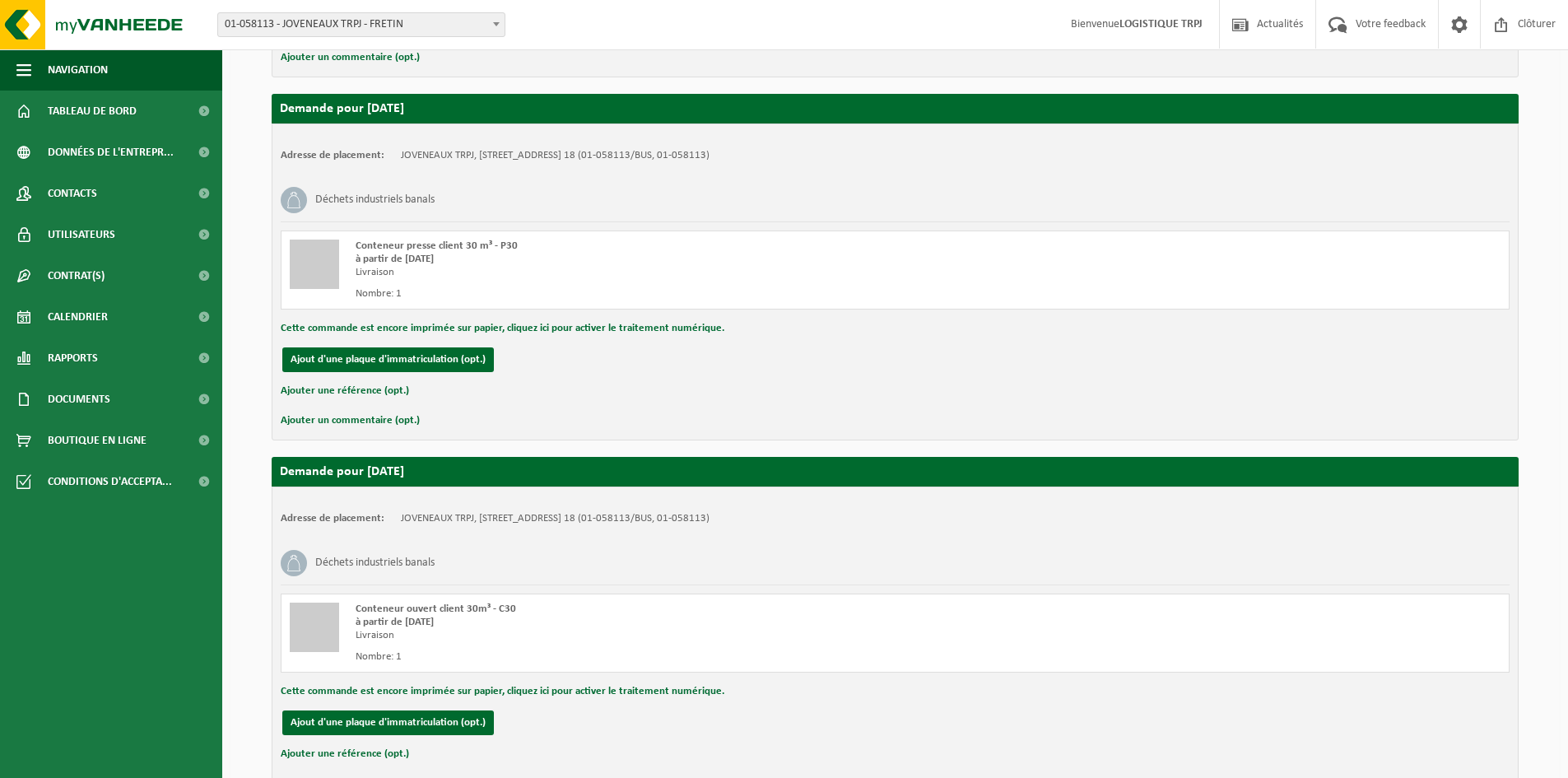
scroll to position [3259, 0]
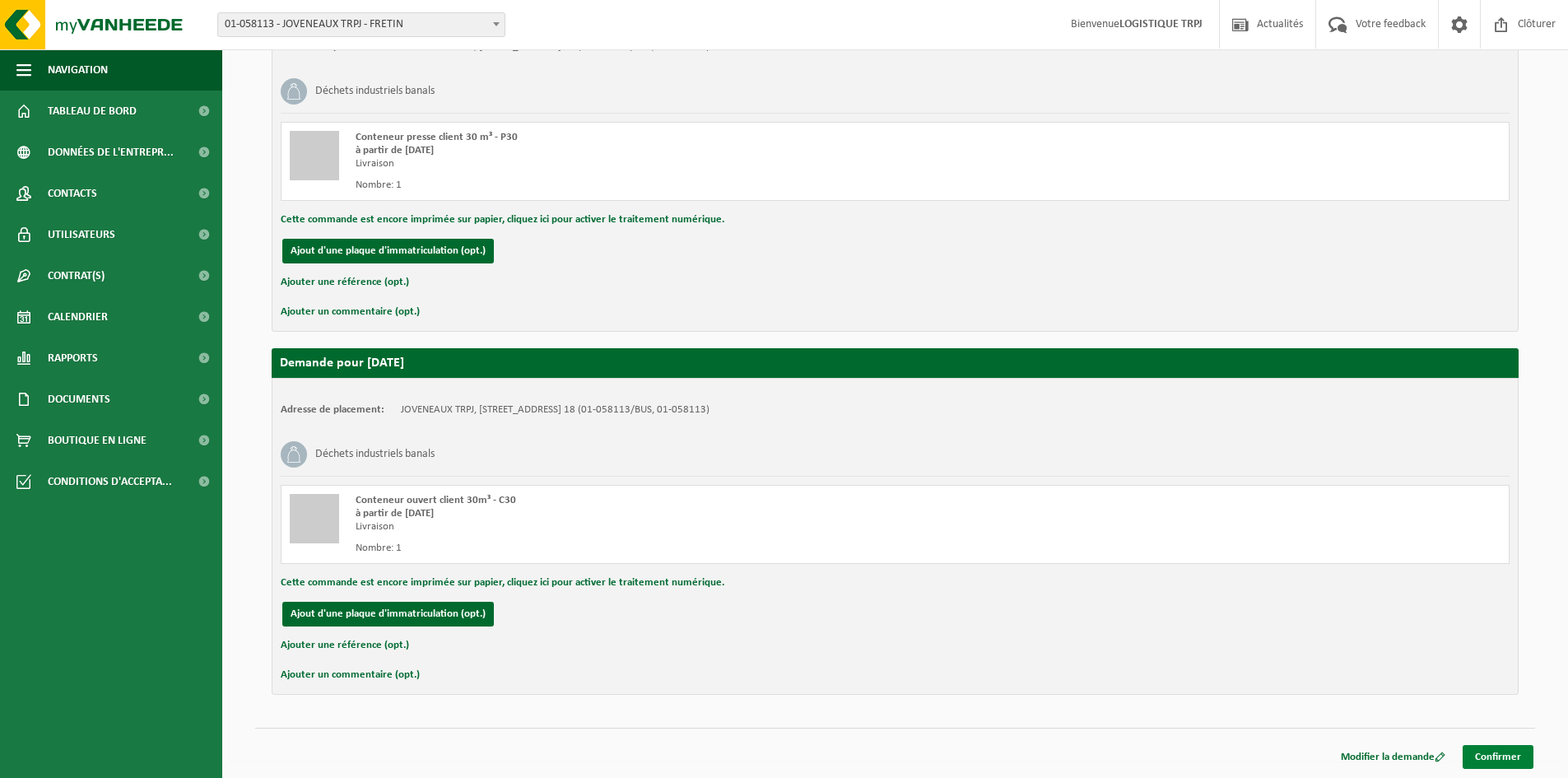
click at [1482, 753] on link "Confirmer" at bounding box center [1498, 757] width 71 height 24
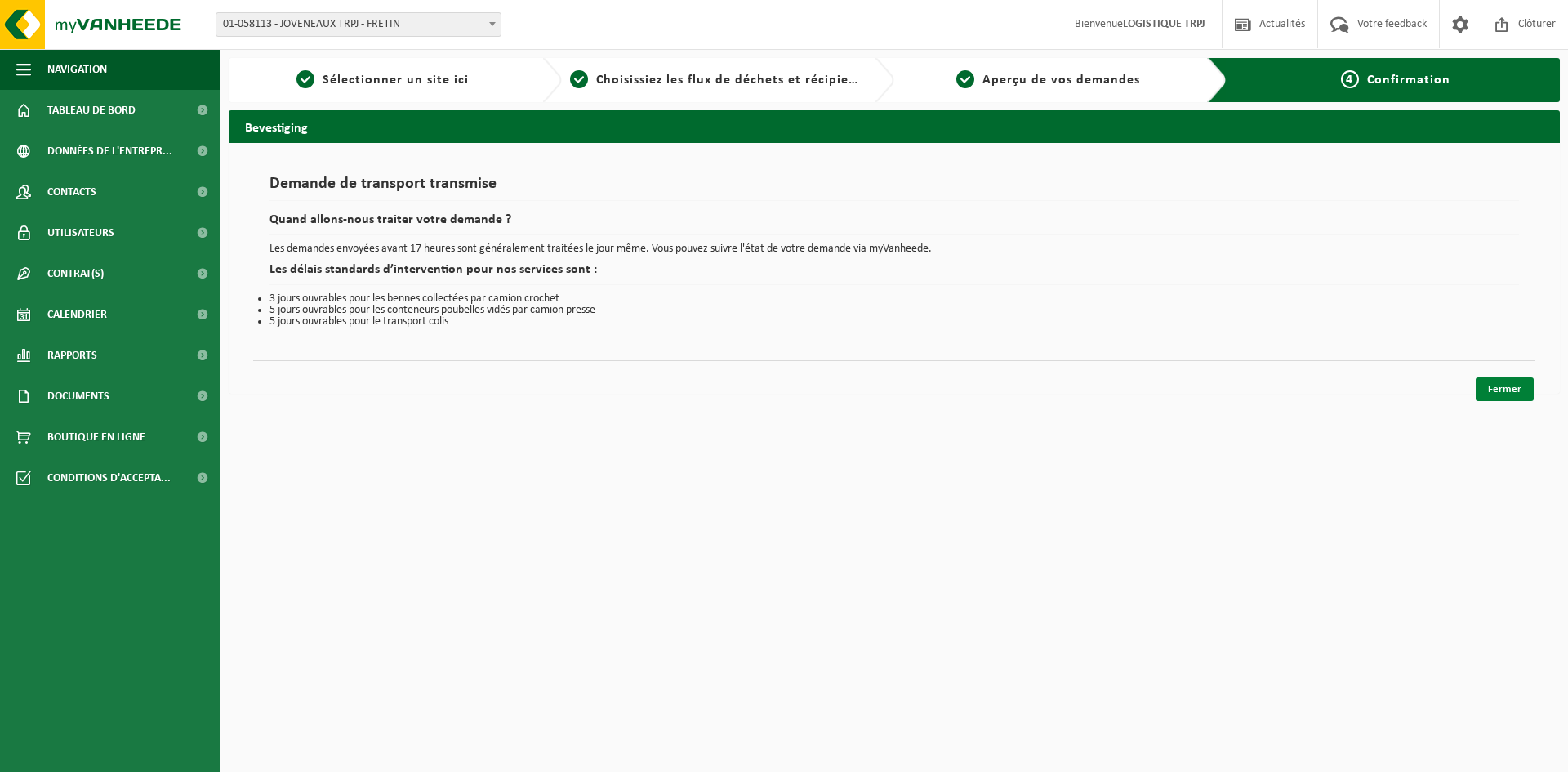
click at [1500, 392] on link "Fermer" at bounding box center [1504, 389] width 58 height 24
